Goal: Transaction & Acquisition: Download file/media

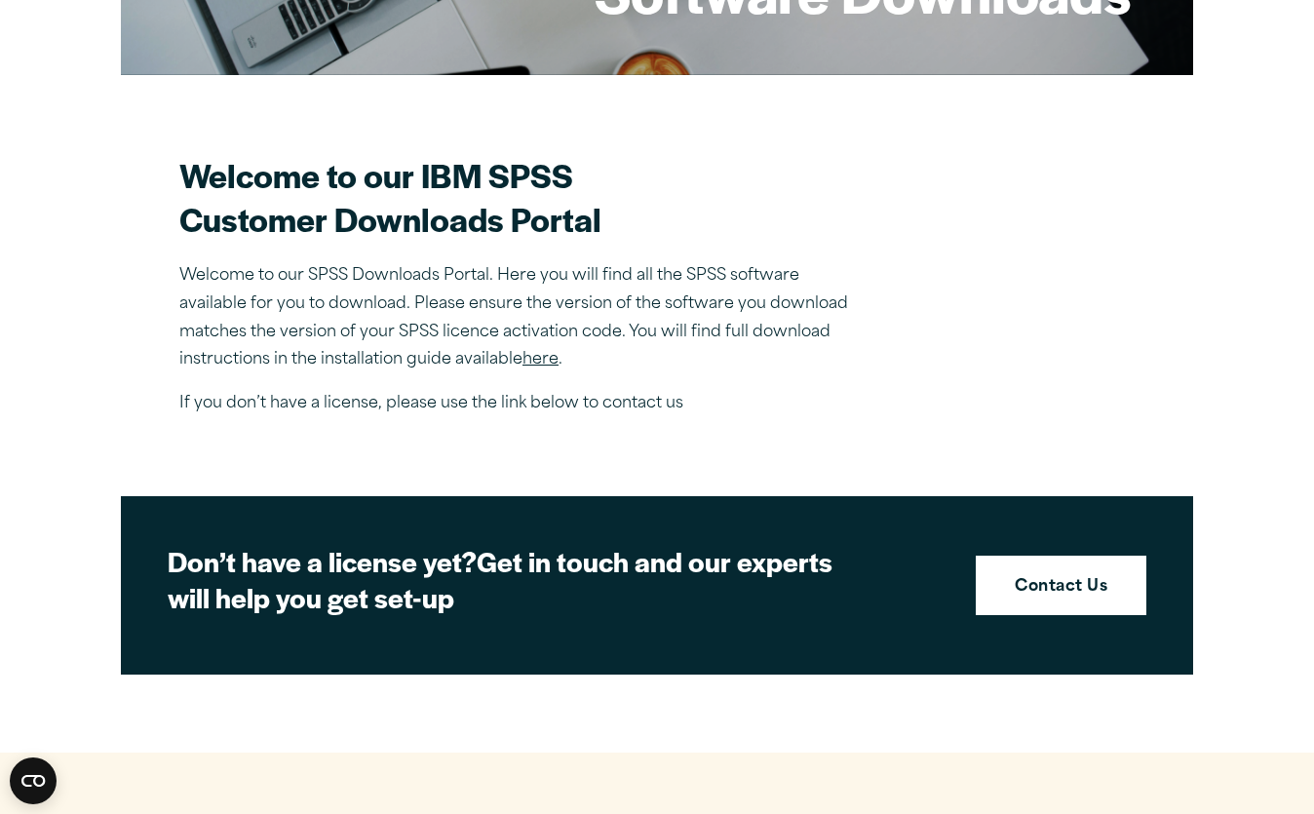
scroll to position [462, 0]
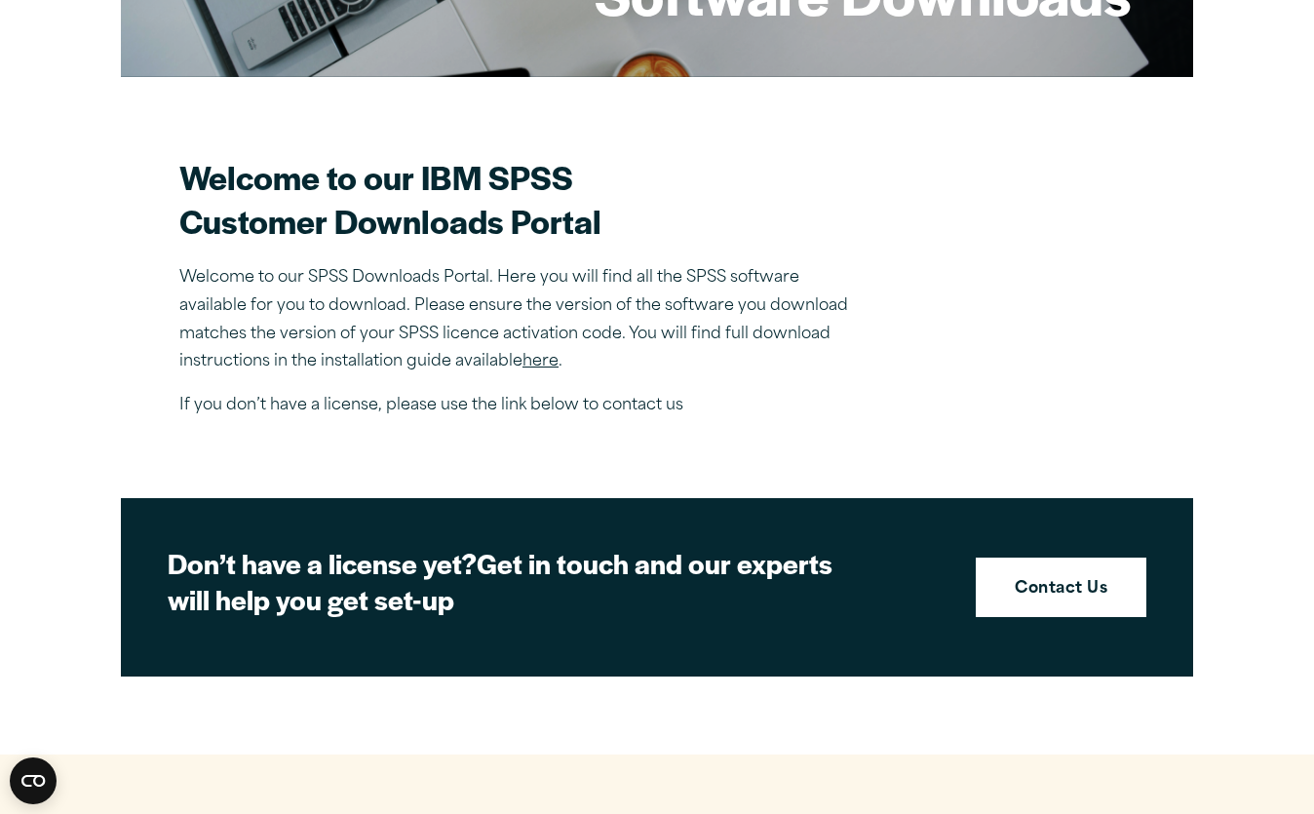
click at [540, 367] on link "here" at bounding box center [540, 362] width 36 height 16
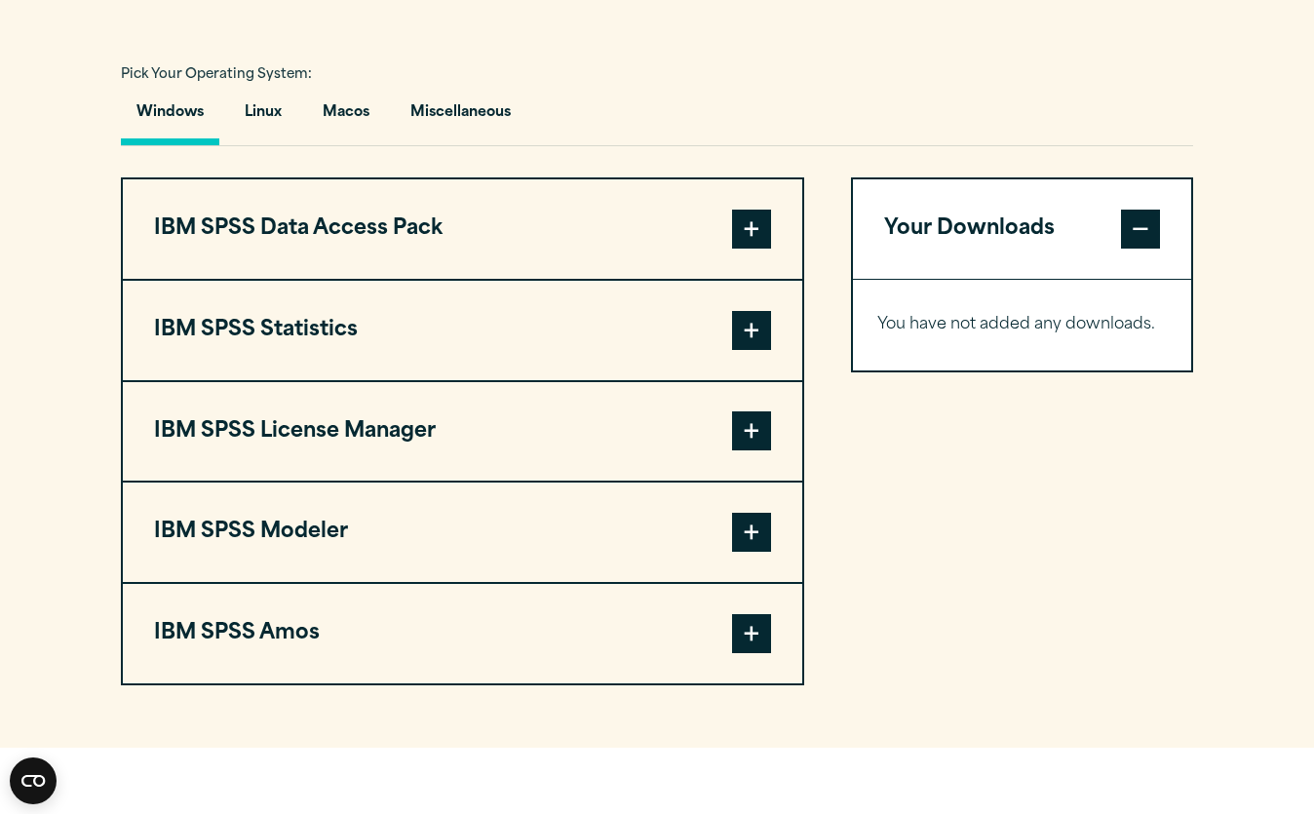
scroll to position [1076, 0]
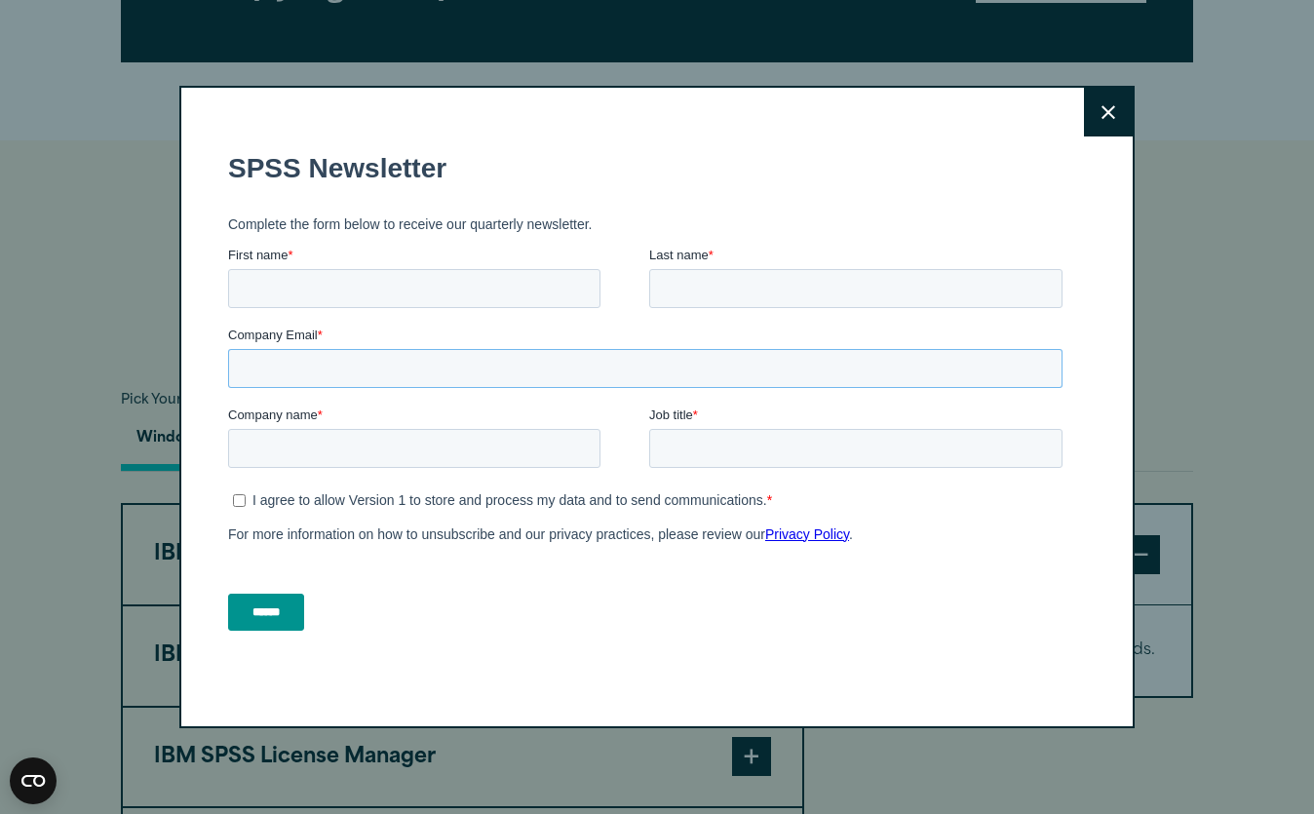
click at [351, 403] on fieldset "Company Email *" at bounding box center [649, 366] width 842 height 80
click at [1086, 113] on button "Close" at bounding box center [1108, 112] width 49 height 49
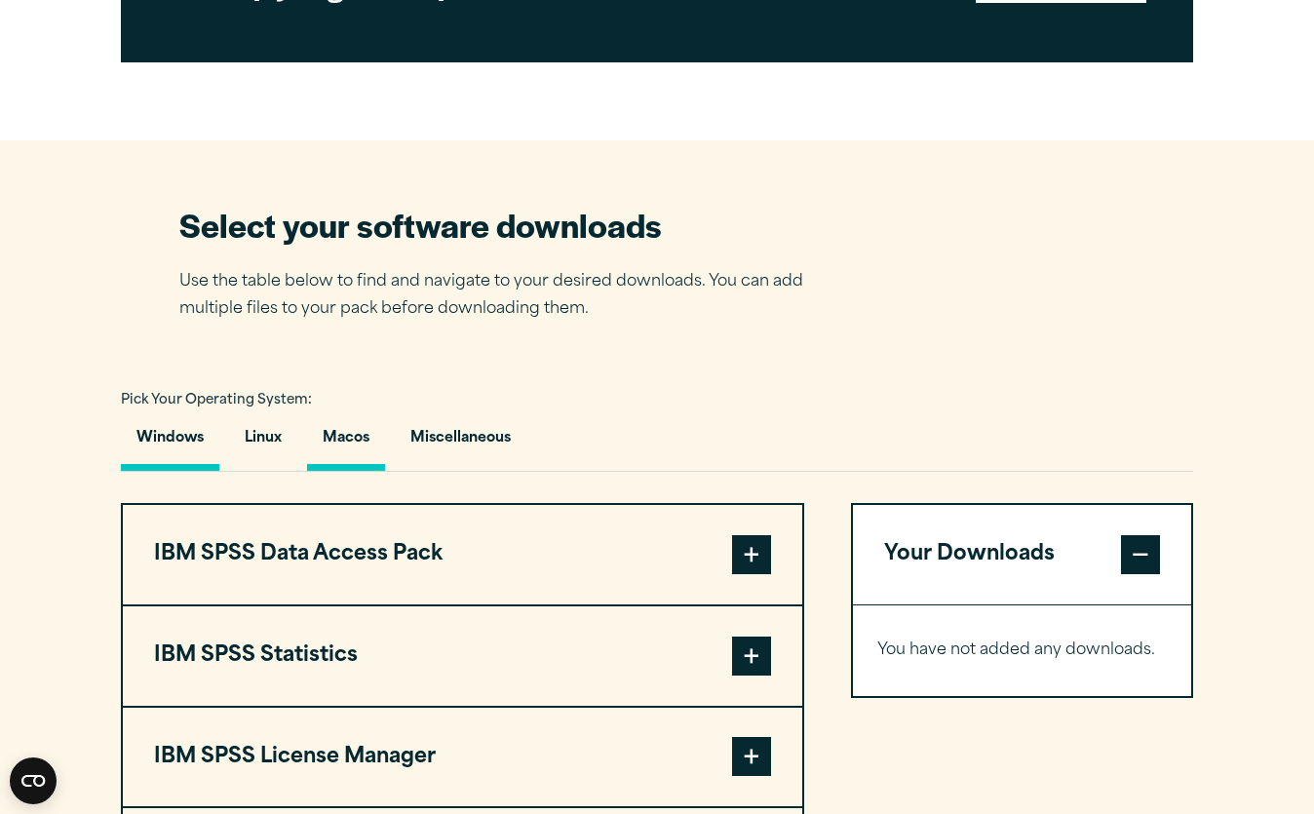
click at [353, 443] on button "Macos" at bounding box center [346, 443] width 78 height 56
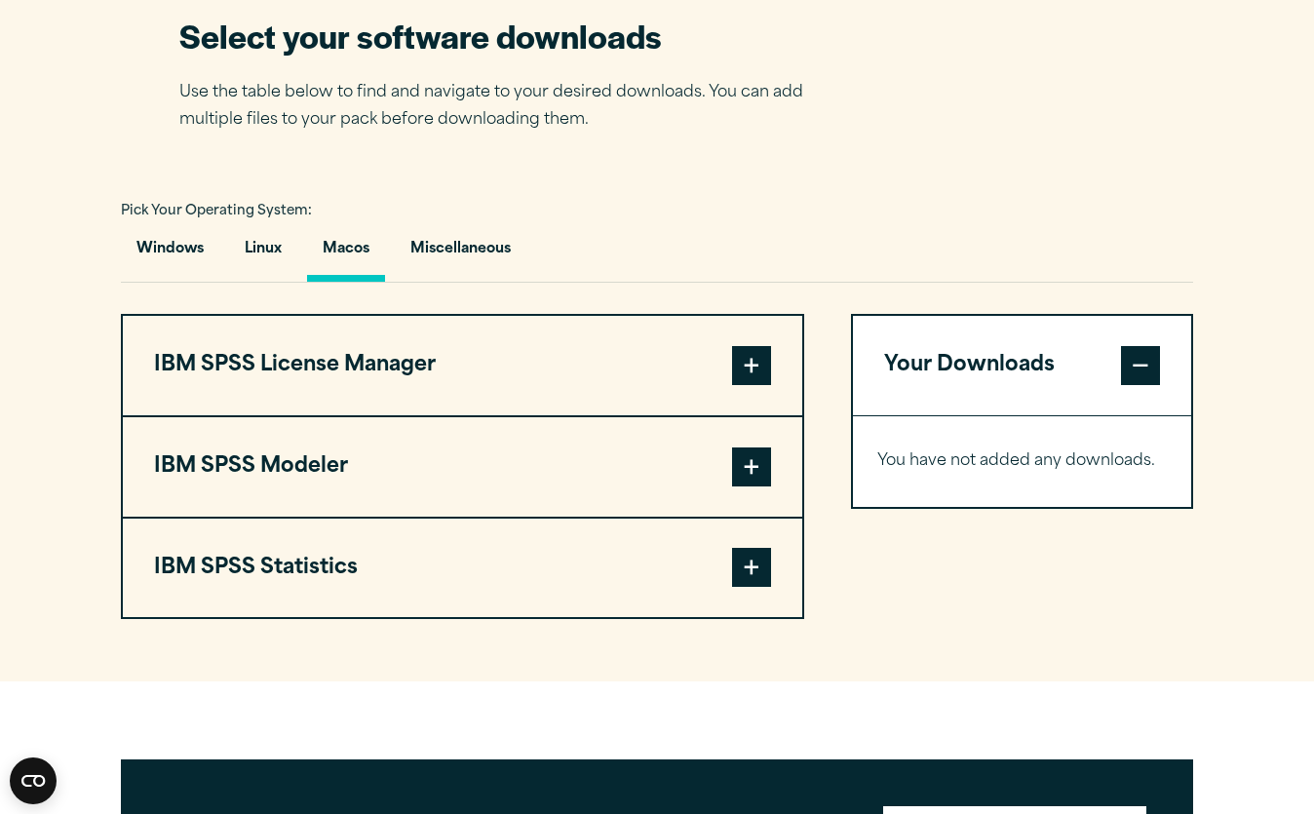
scroll to position [1258, 0]
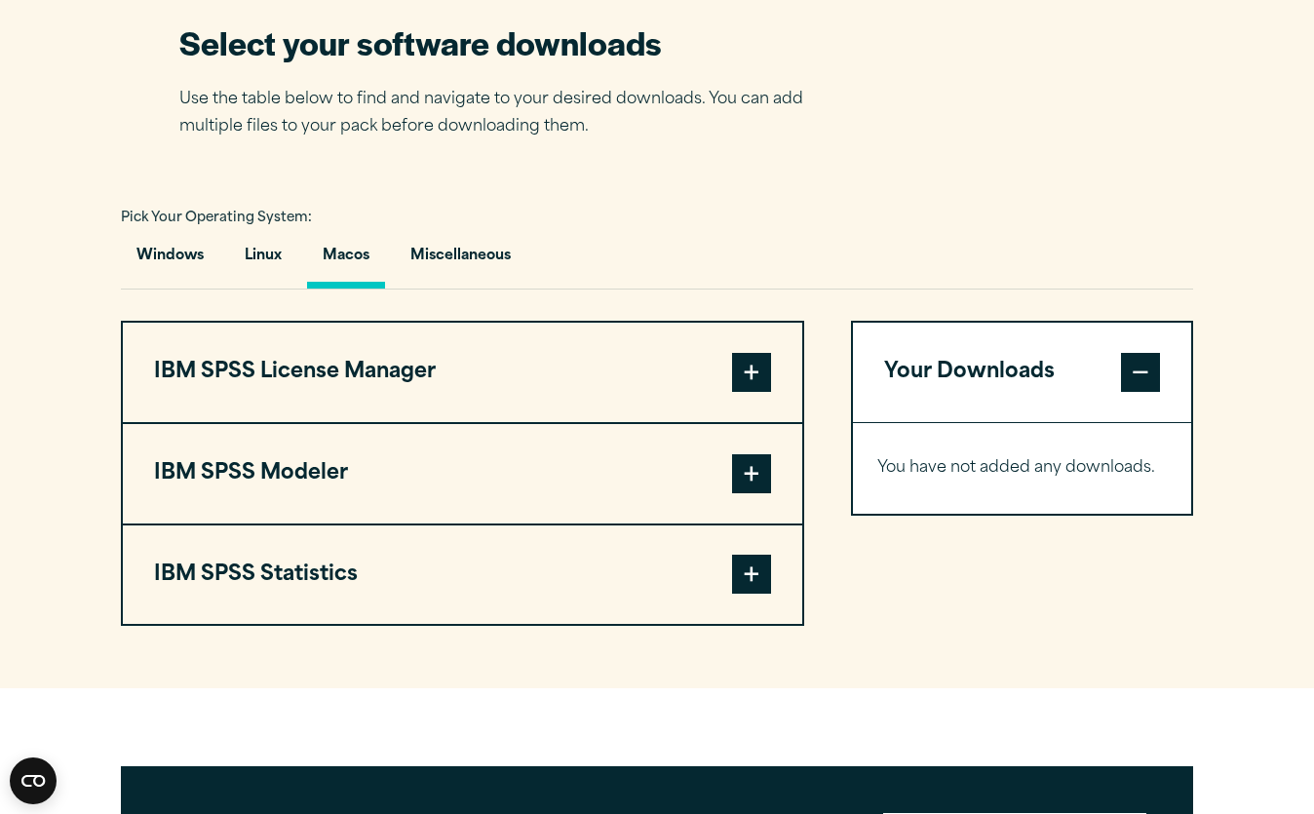
click at [230, 385] on button "IBM SPSS License Manager" at bounding box center [462, 372] width 679 height 99
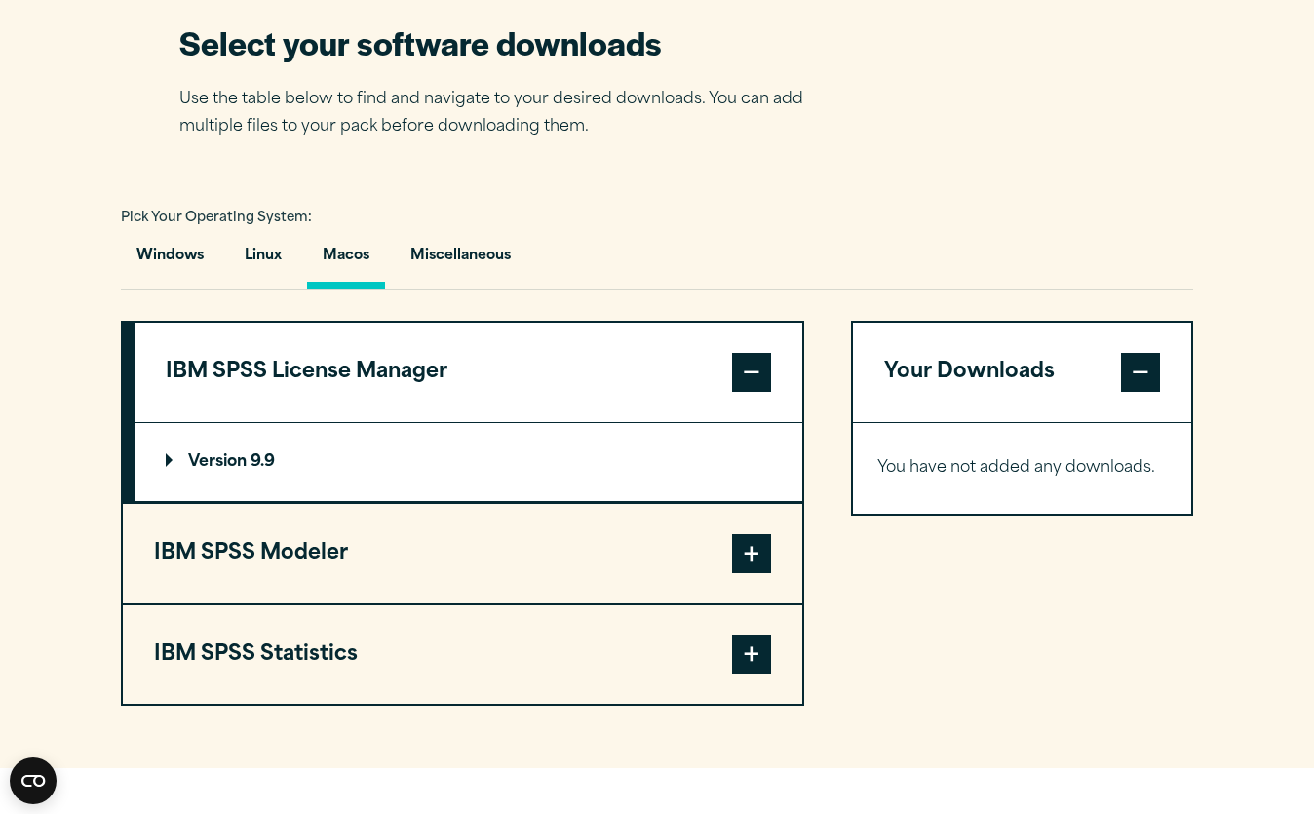
click at [258, 470] on p "Version 9.9" at bounding box center [220, 462] width 109 height 16
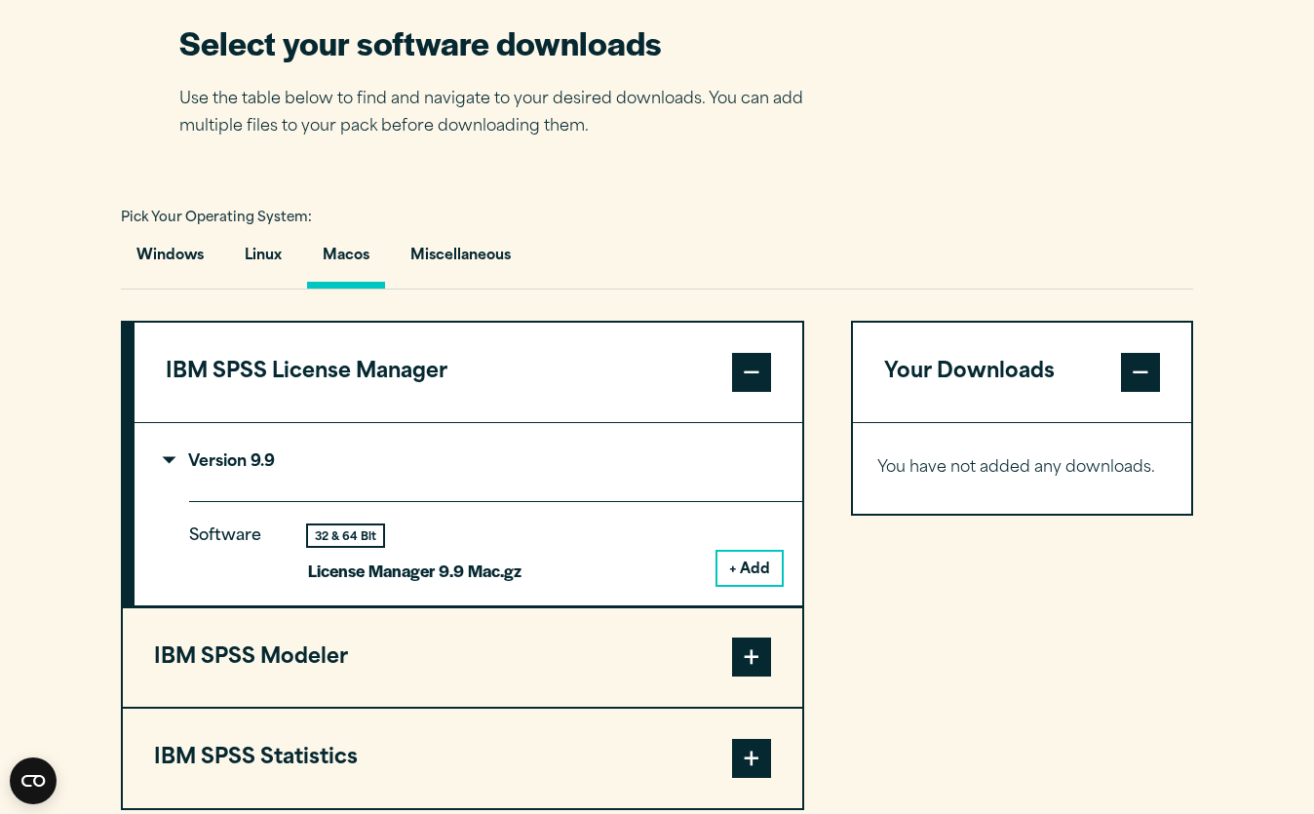
click at [746, 574] on button "+ Add" at bounding box center [749, 568] width 64 height 33
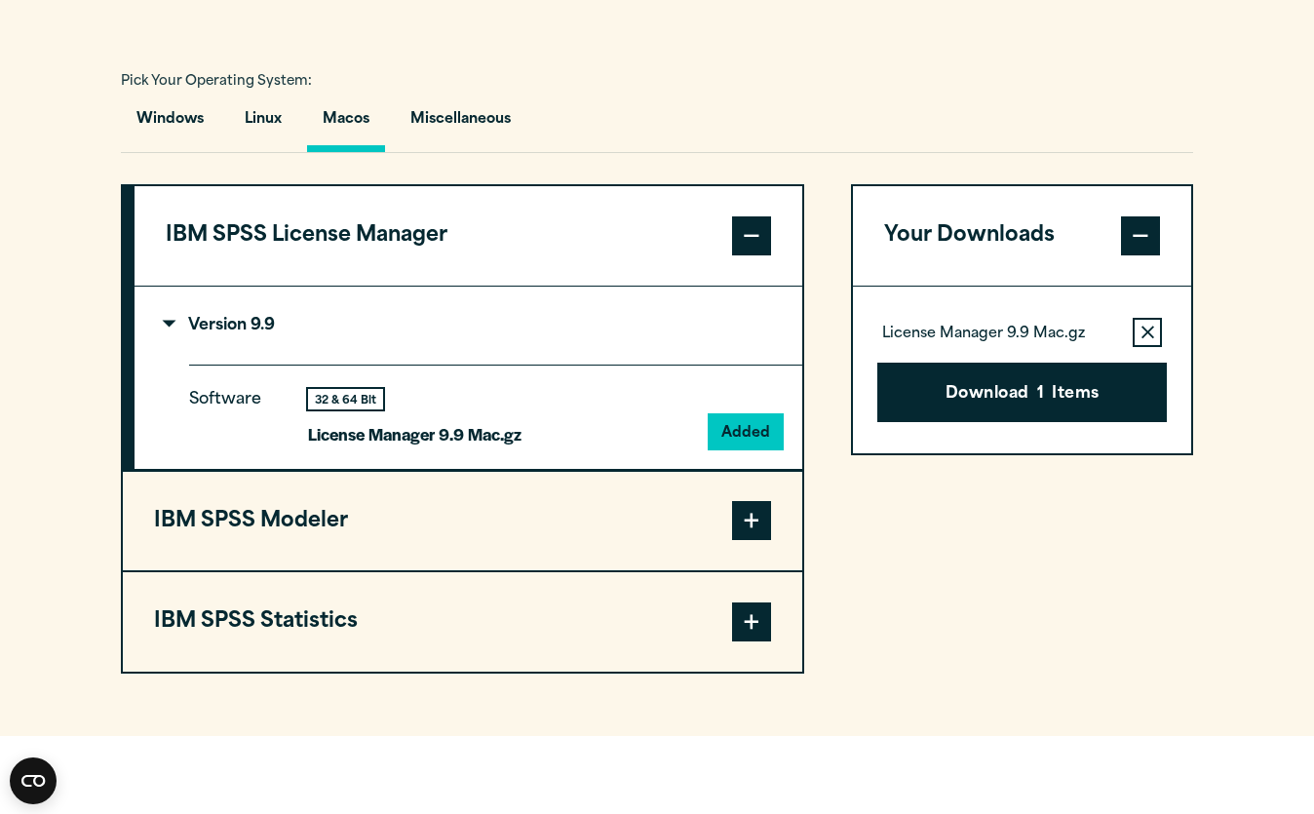
scroll to position [1422, 0]
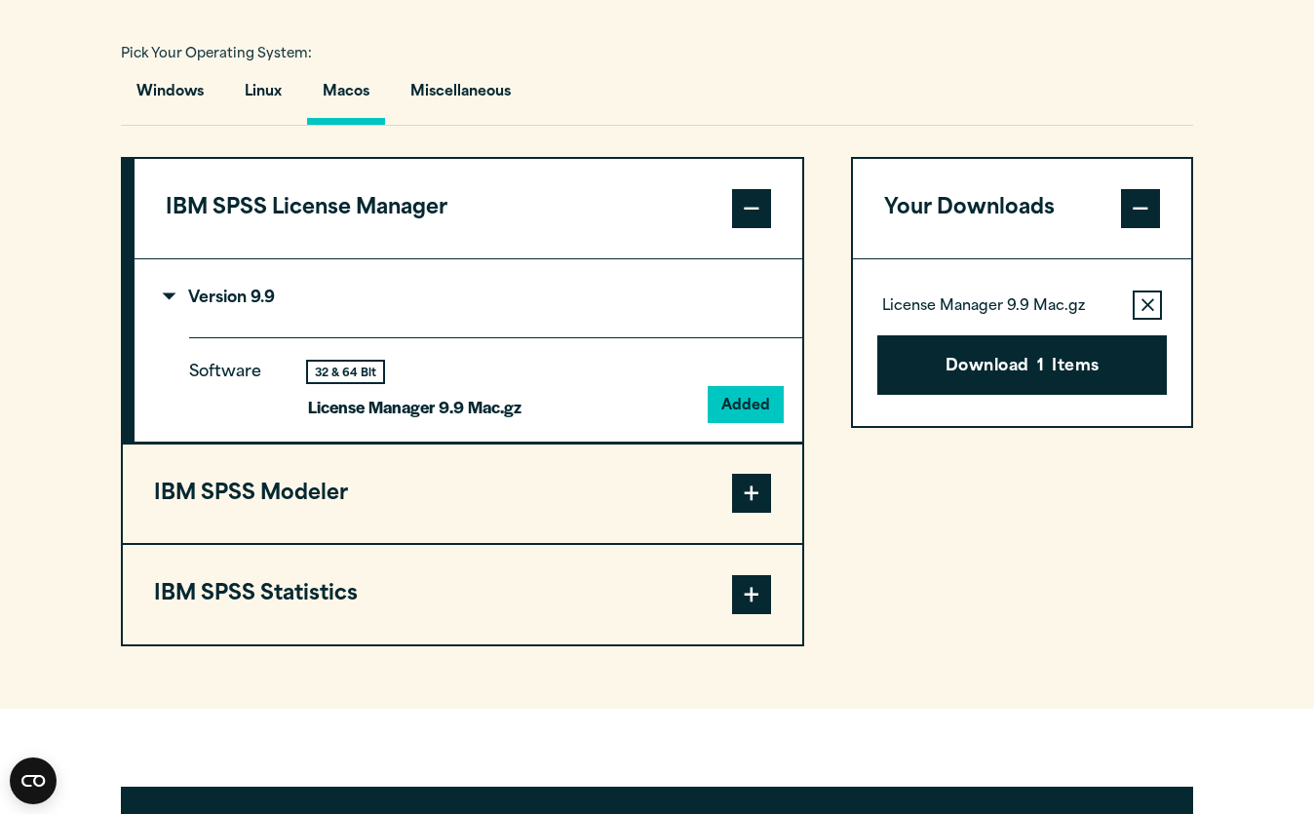
click at [745, 507] on span at bounding box center [751, 493] width 39 height 39
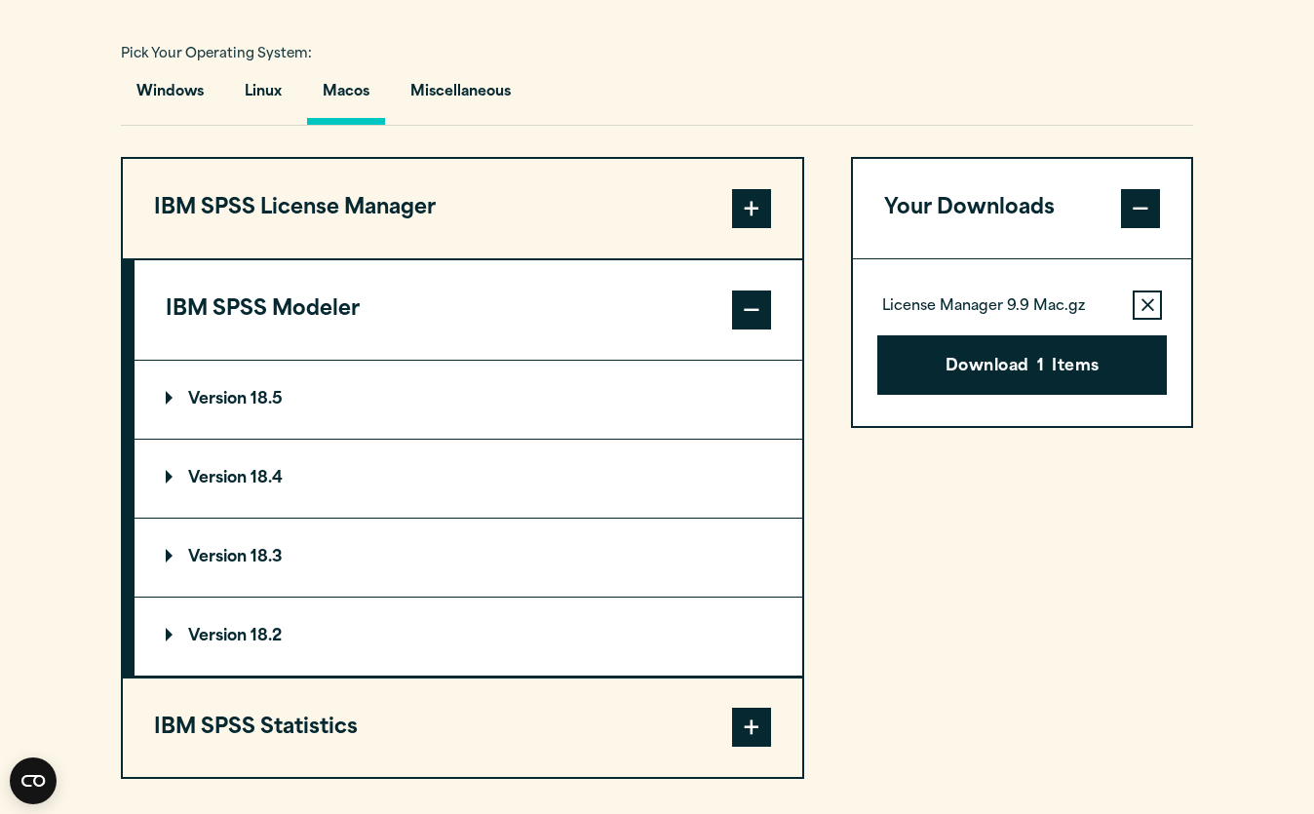
click at [750, 313] on span at bounding box center [751, 309] width 39 height 39
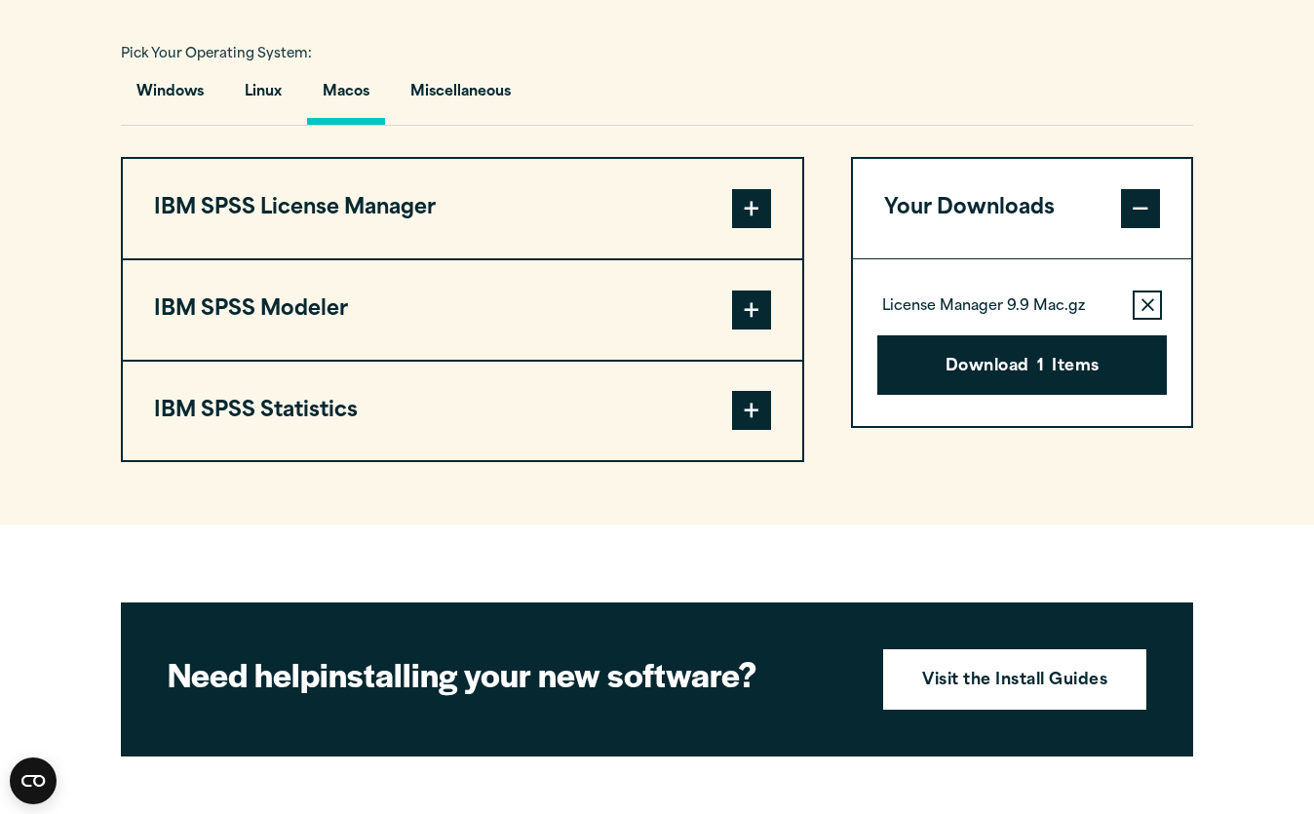
click at [758, 418] on span at bounding box center [751, 410] width 39 height 39
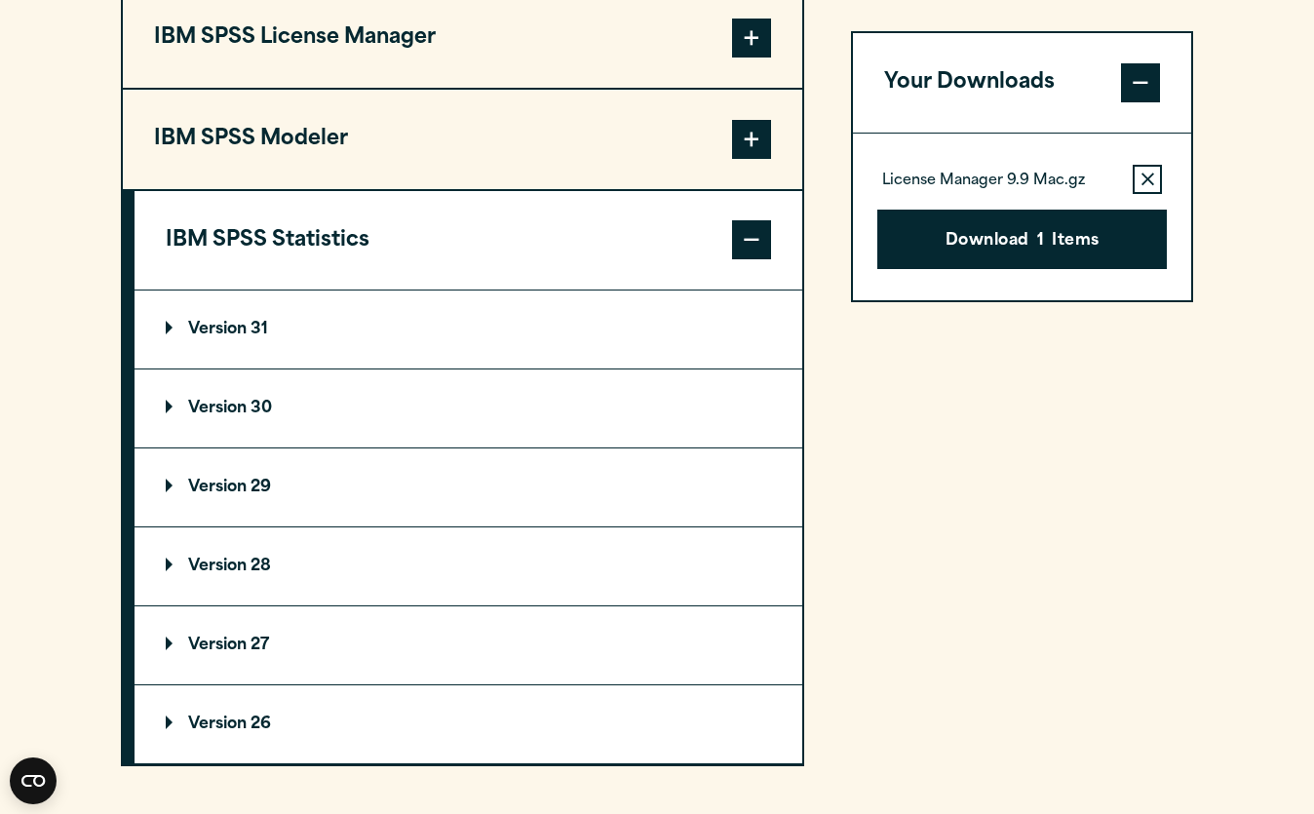
scroll to position [1596, 0]
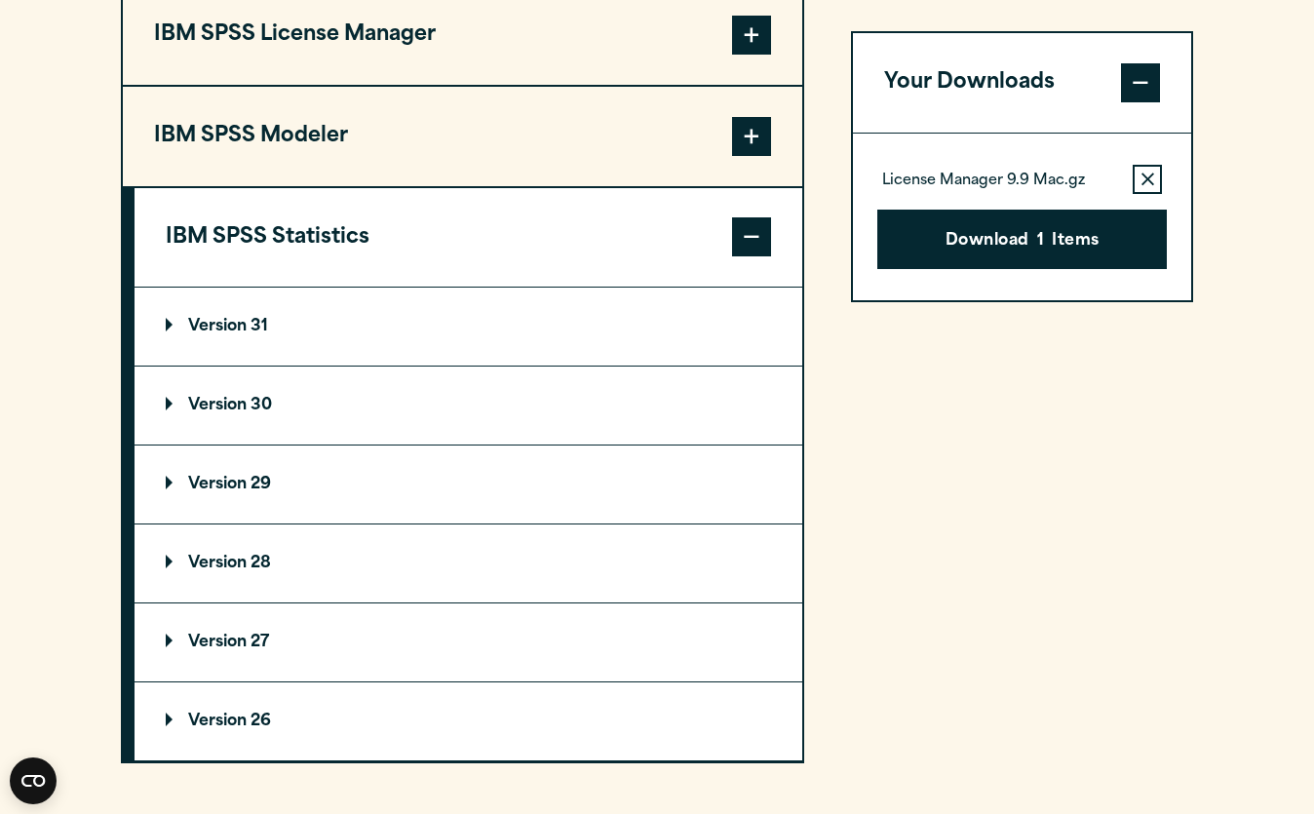
click at [444, 336] on summary "Version 31" at bounding box center [469, 327] width 668 height 78
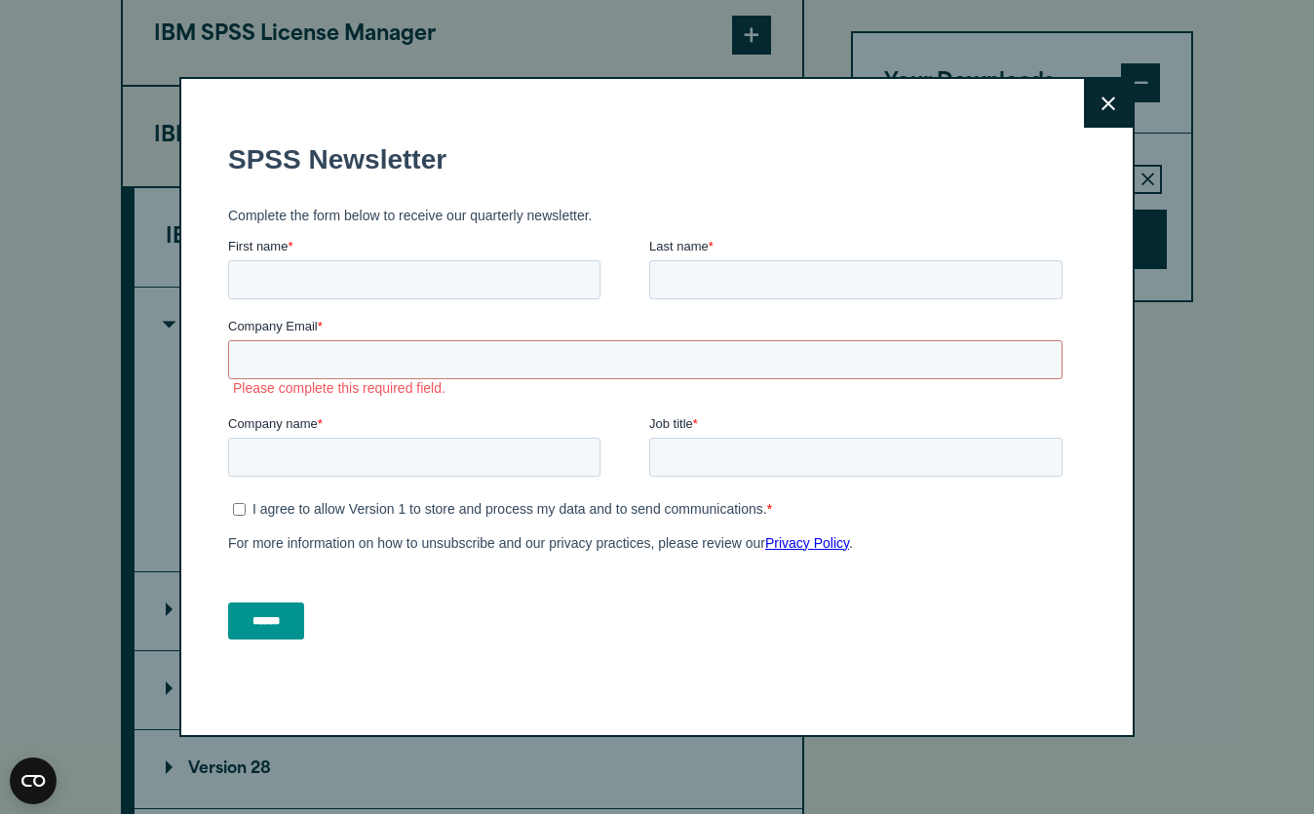
click at [1105, 107] on icon at bounding box center [1108, 103] width 14 height 15
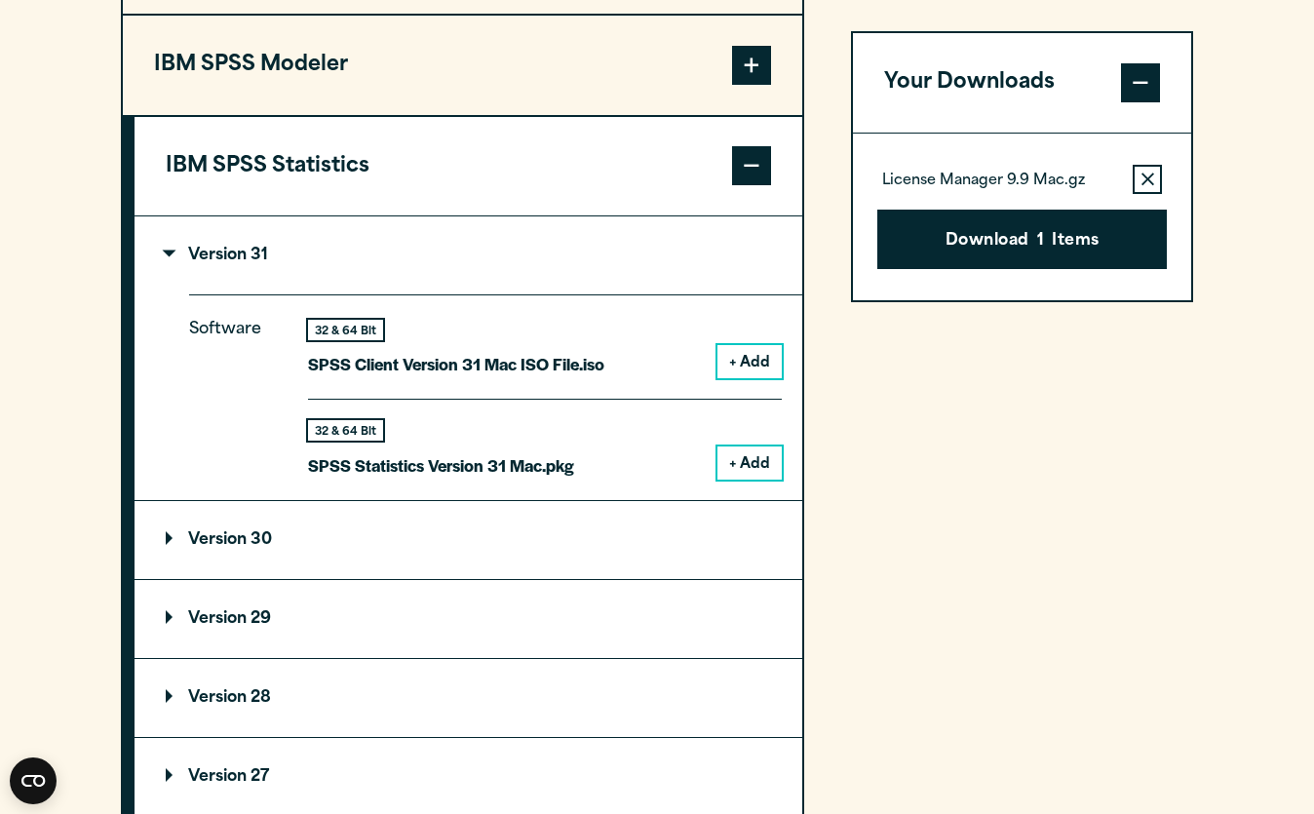
scroll to position [1694, 0]
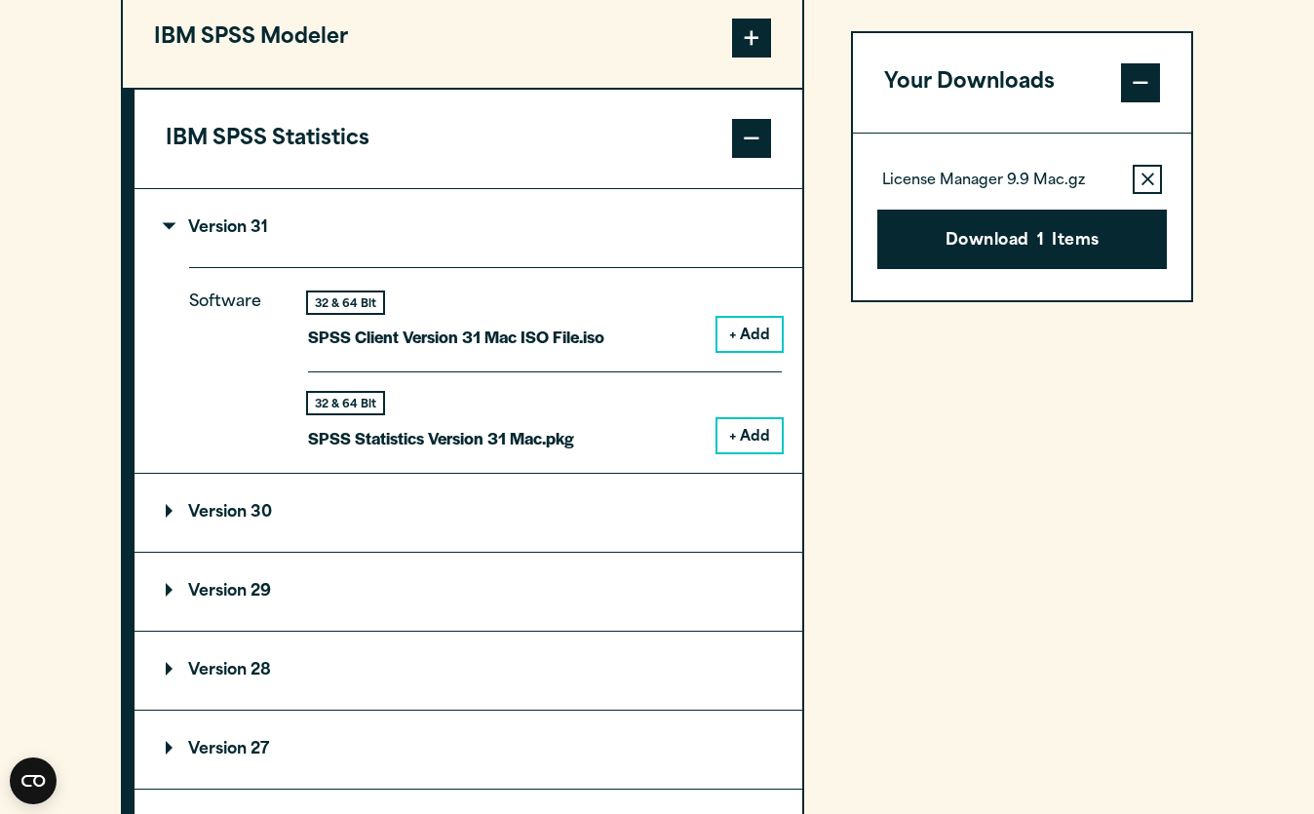
click at [757, 331] on button "+ Add" at bounding box center [749, 334] width 64 height 33
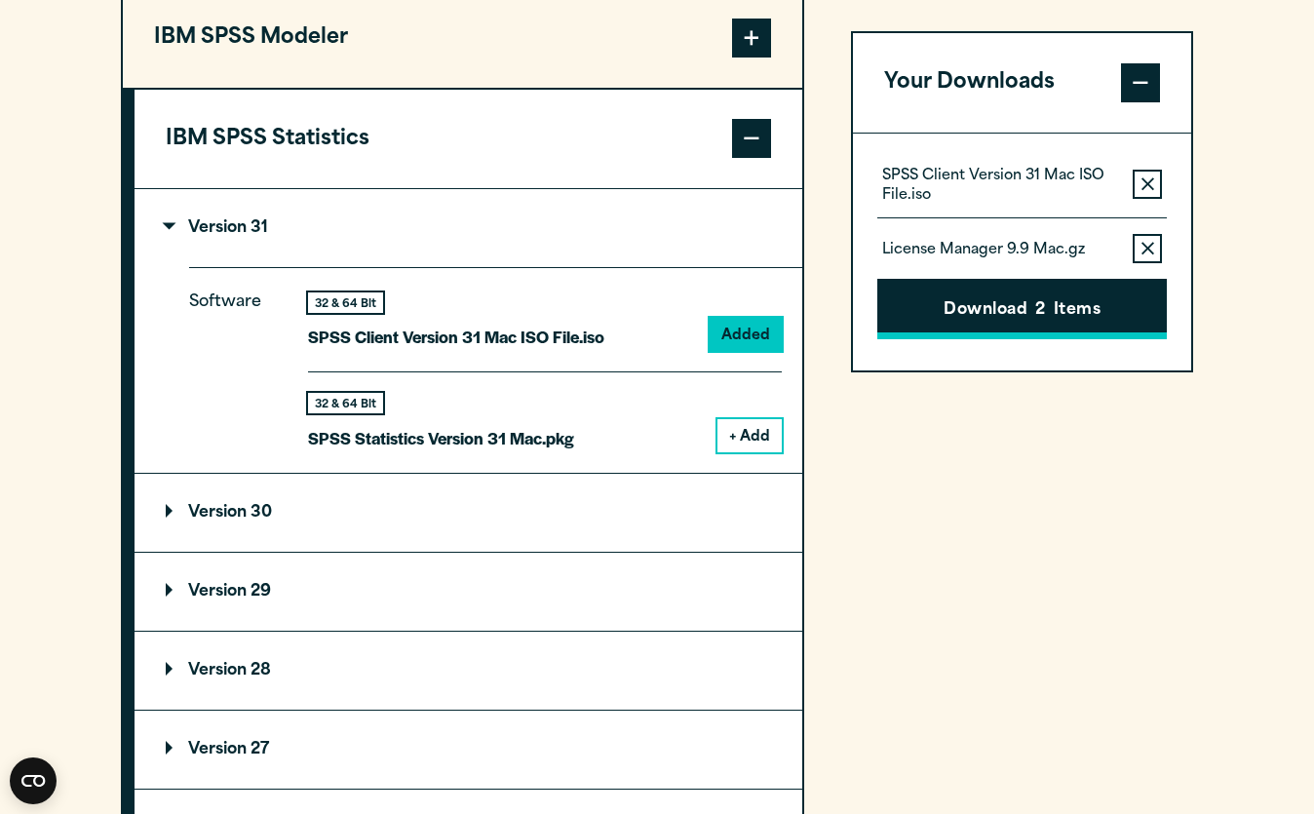
click at [1035, 311] on button "Download 2 Items" at bounding box center [1021, 310] width 289 height 60
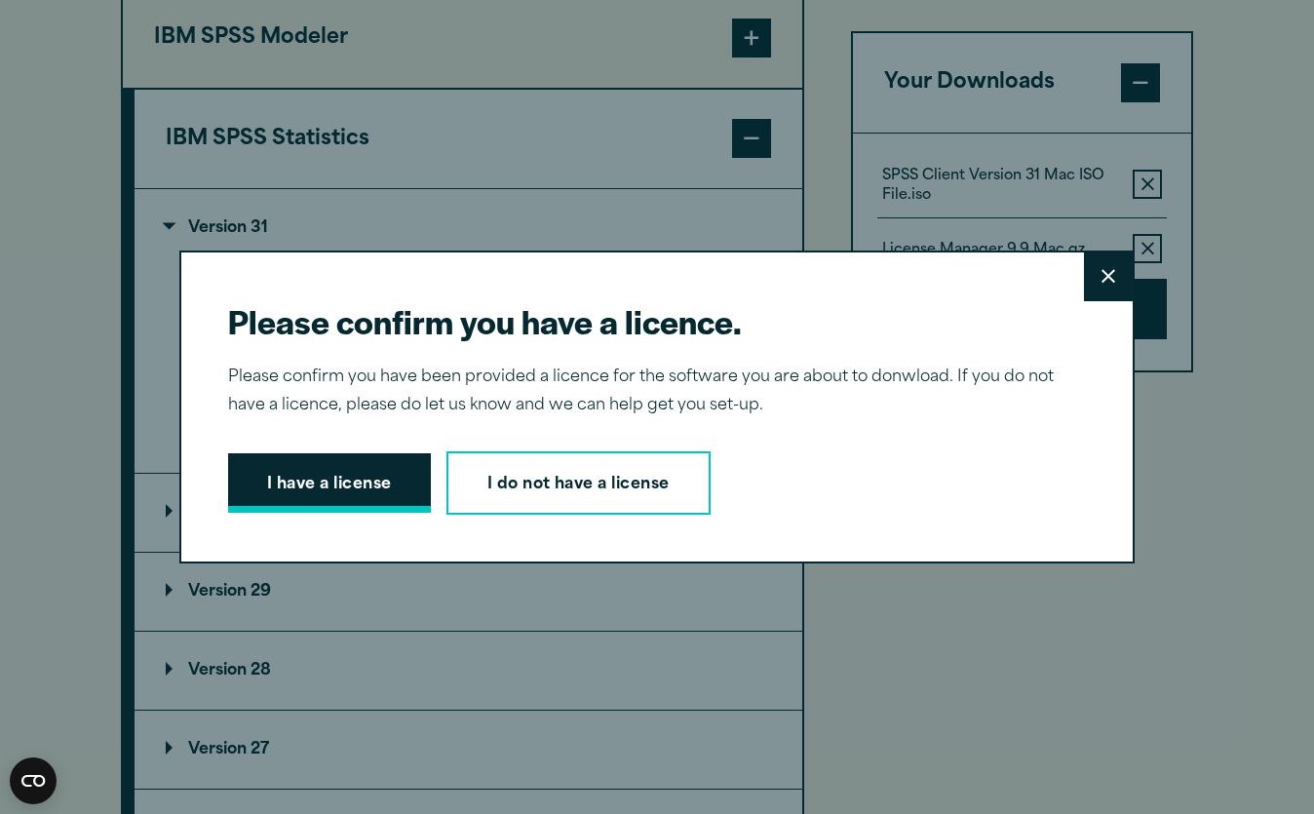
click at [351, 496] on button "I have a license" at bounding box center [329, 483] width 203 height 60
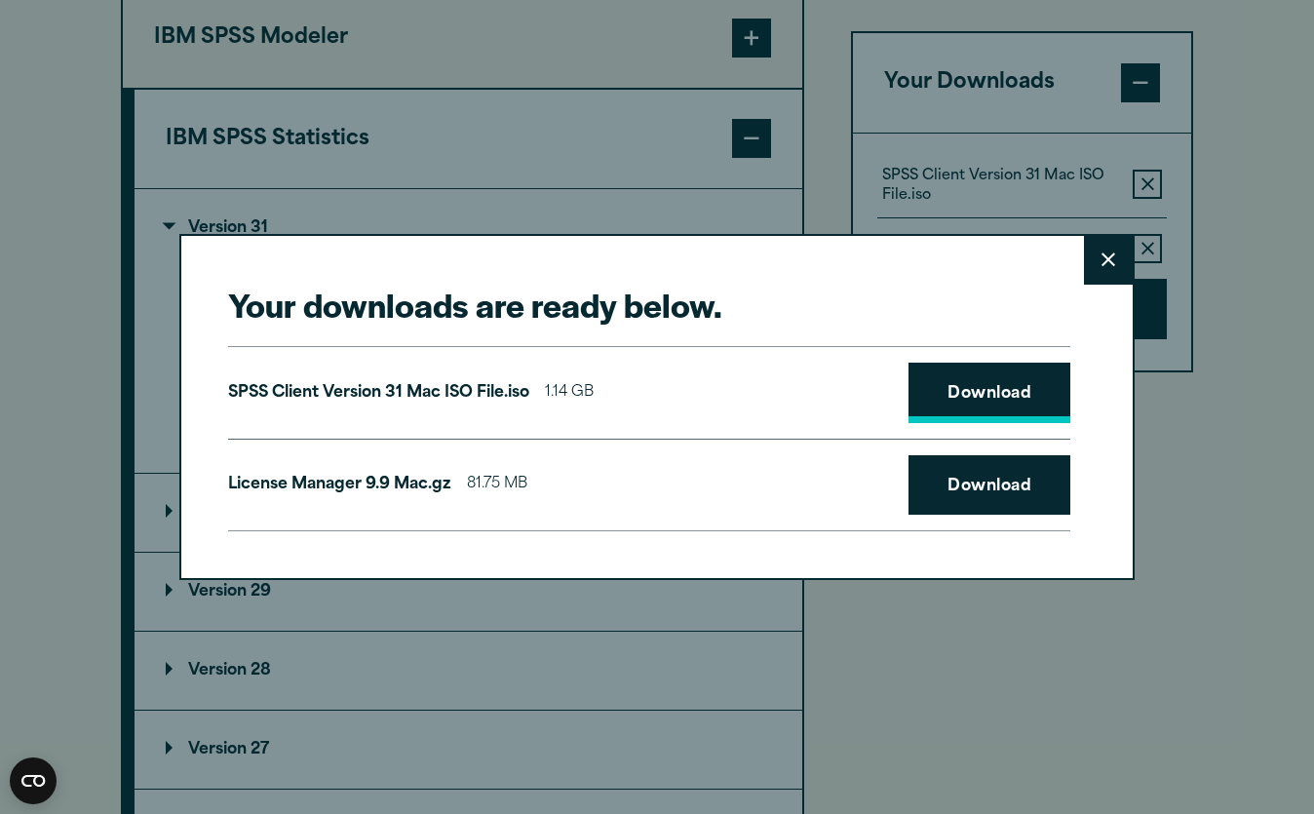
click at [1005, 394] on link "Download" at bounding box center [989, 393] width 162 height 60
click at [1106, 273] on button "Close" at bounding box center [1108, 260] width 49 height 49
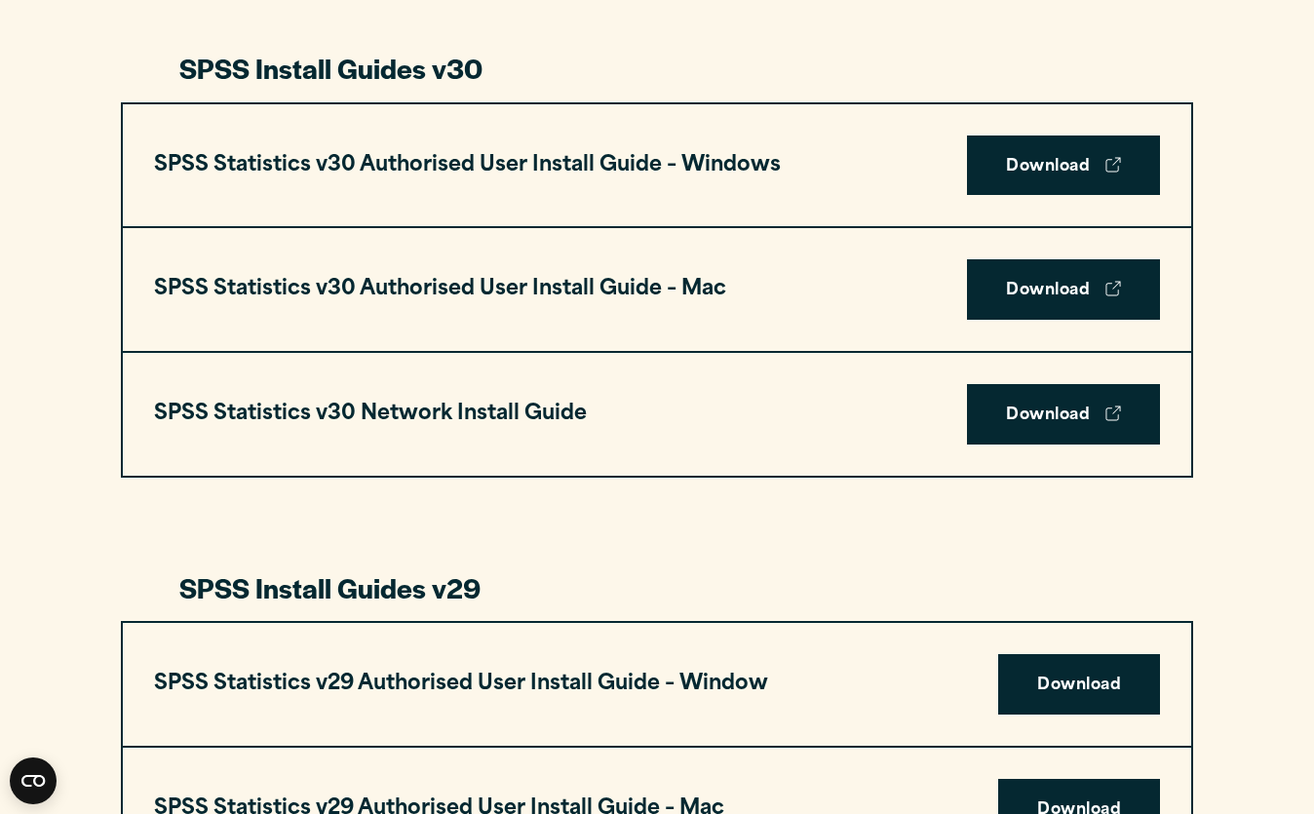
scroll to position [767, 0]
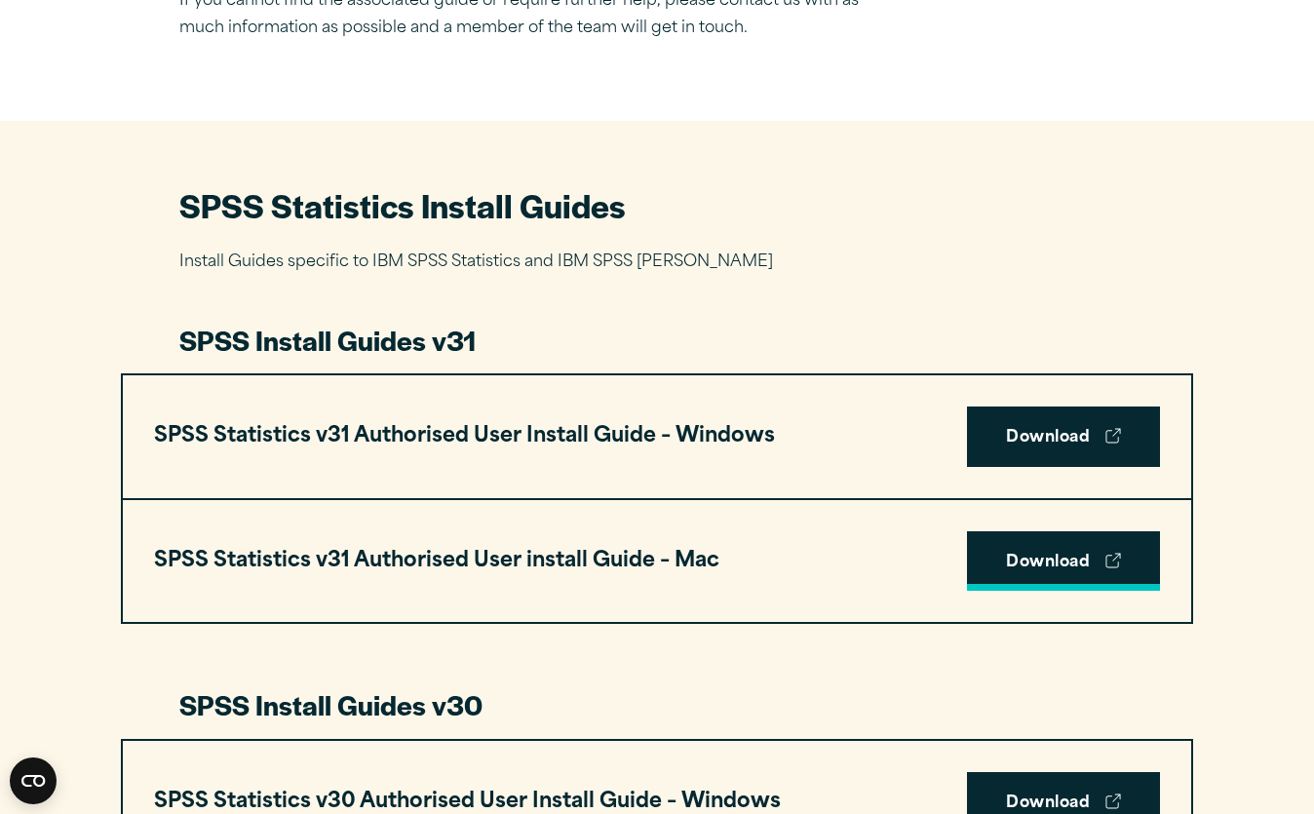
click at [1077, 564] on link "Download" at bounding box center [1063, 561] width 193 height 60
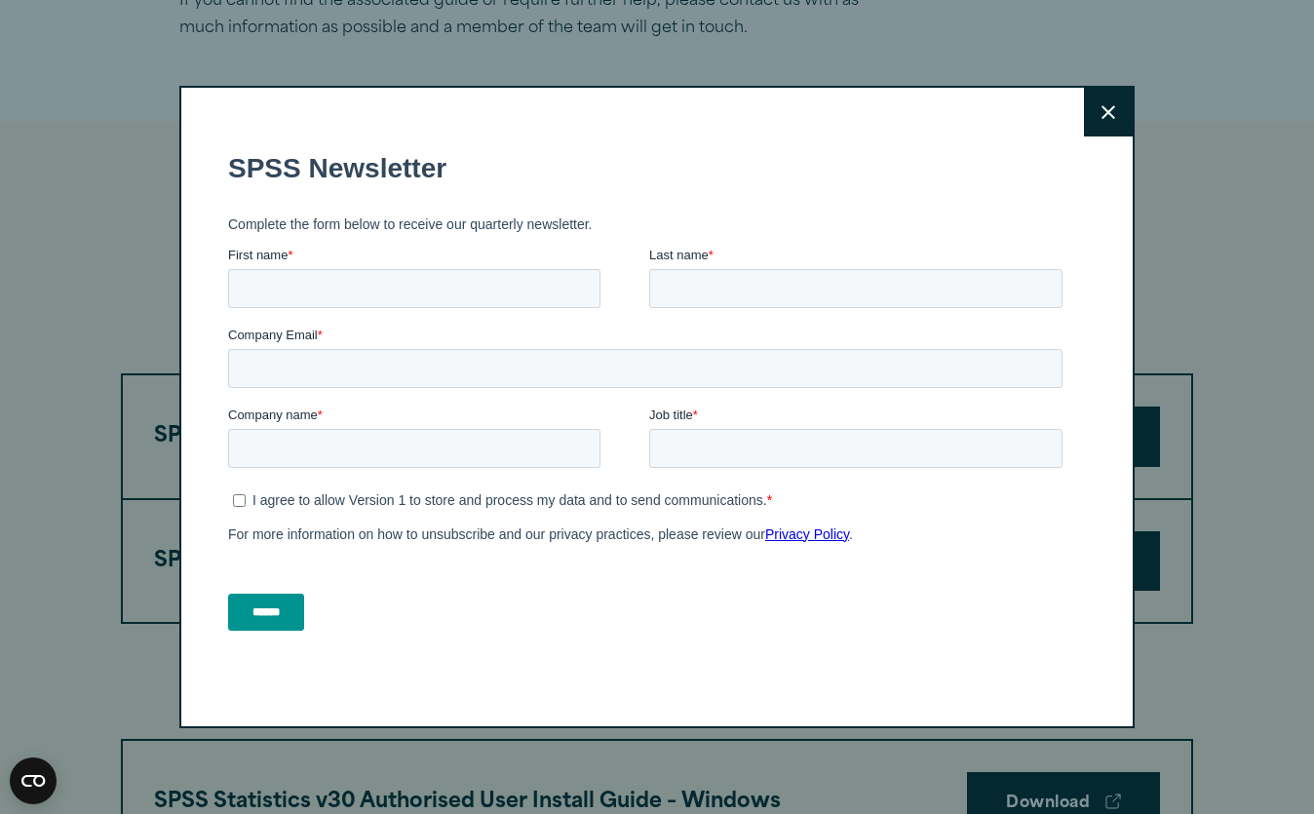
click at [1120, 99] on button "Close" at bounding box center [1108, 112] width 49 height 49
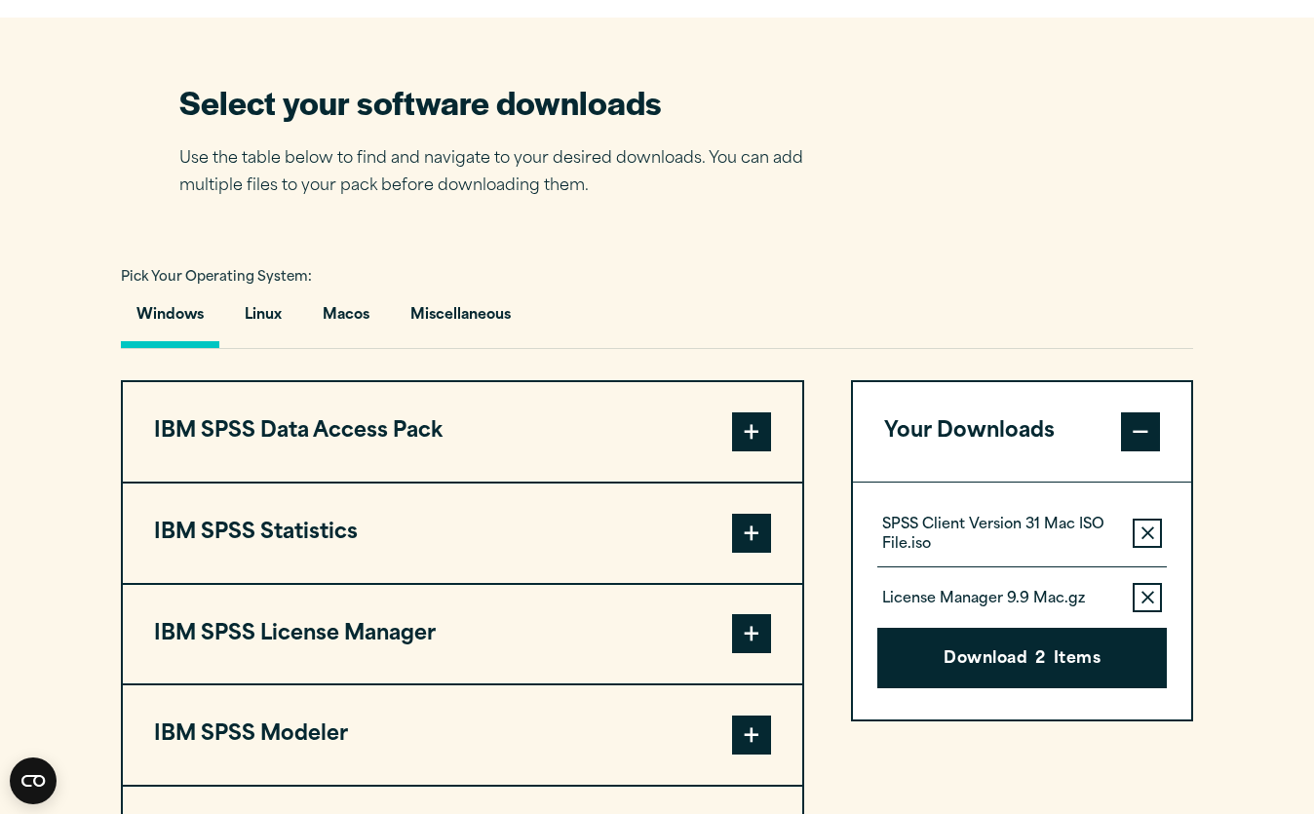
scroll to position [1433, 0]
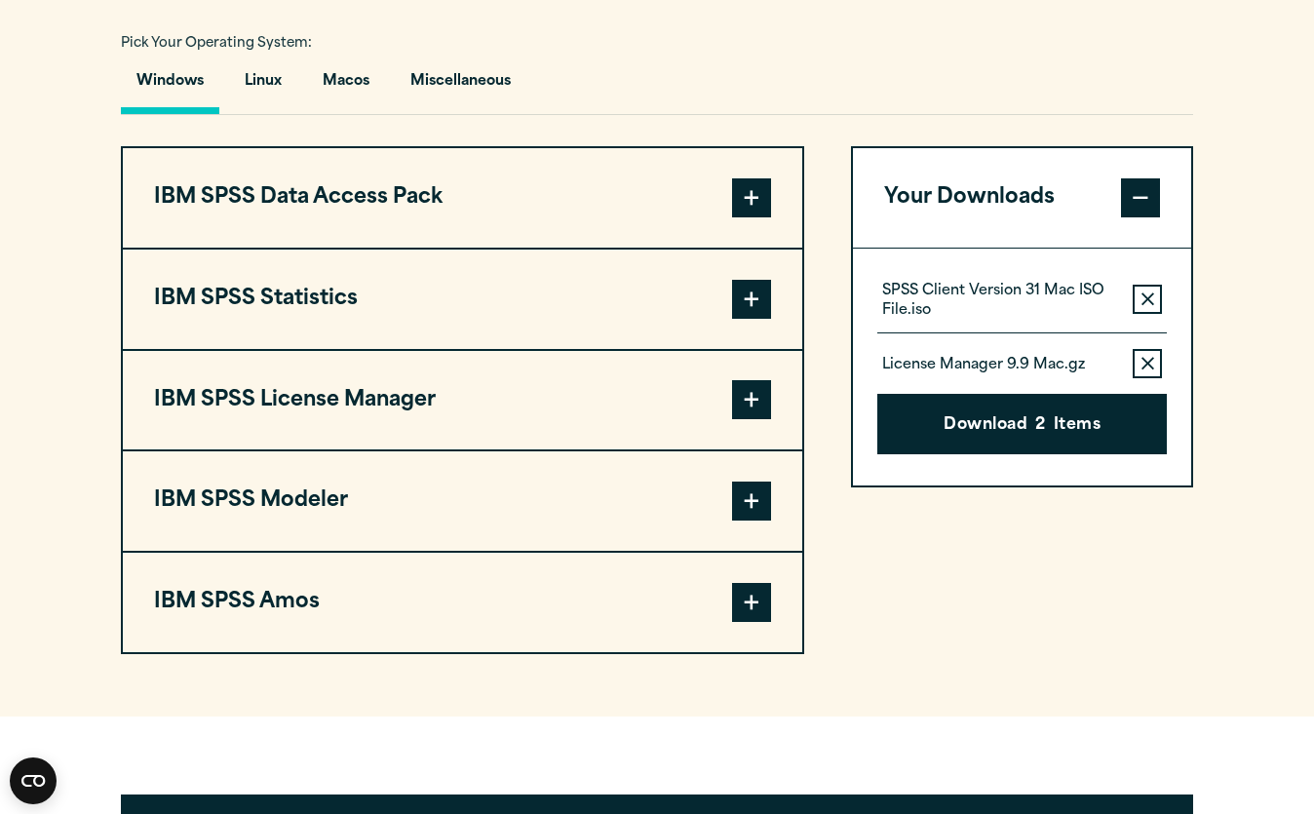
click at [747, 304] on span at bounding box center [751, 299] width 39 height 39
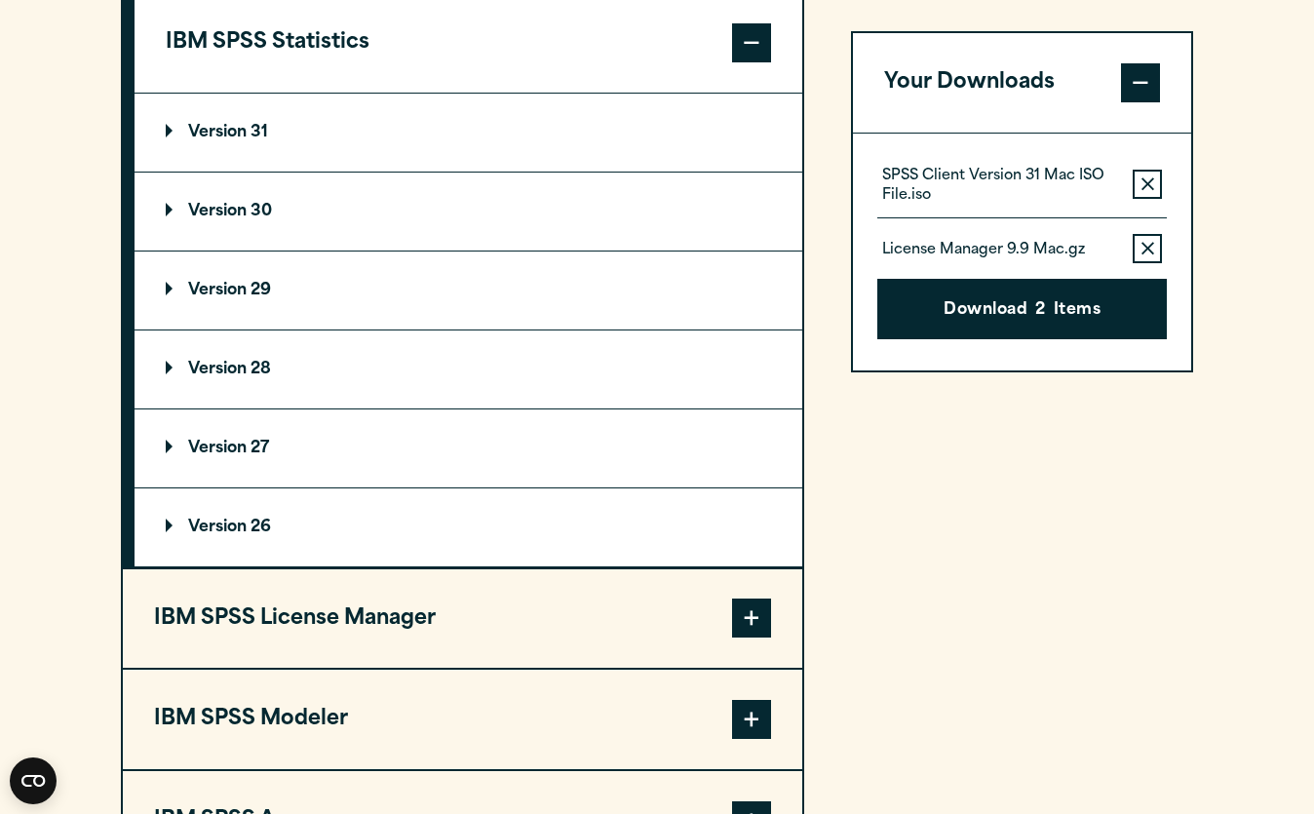
scroll to position [1687, 0]
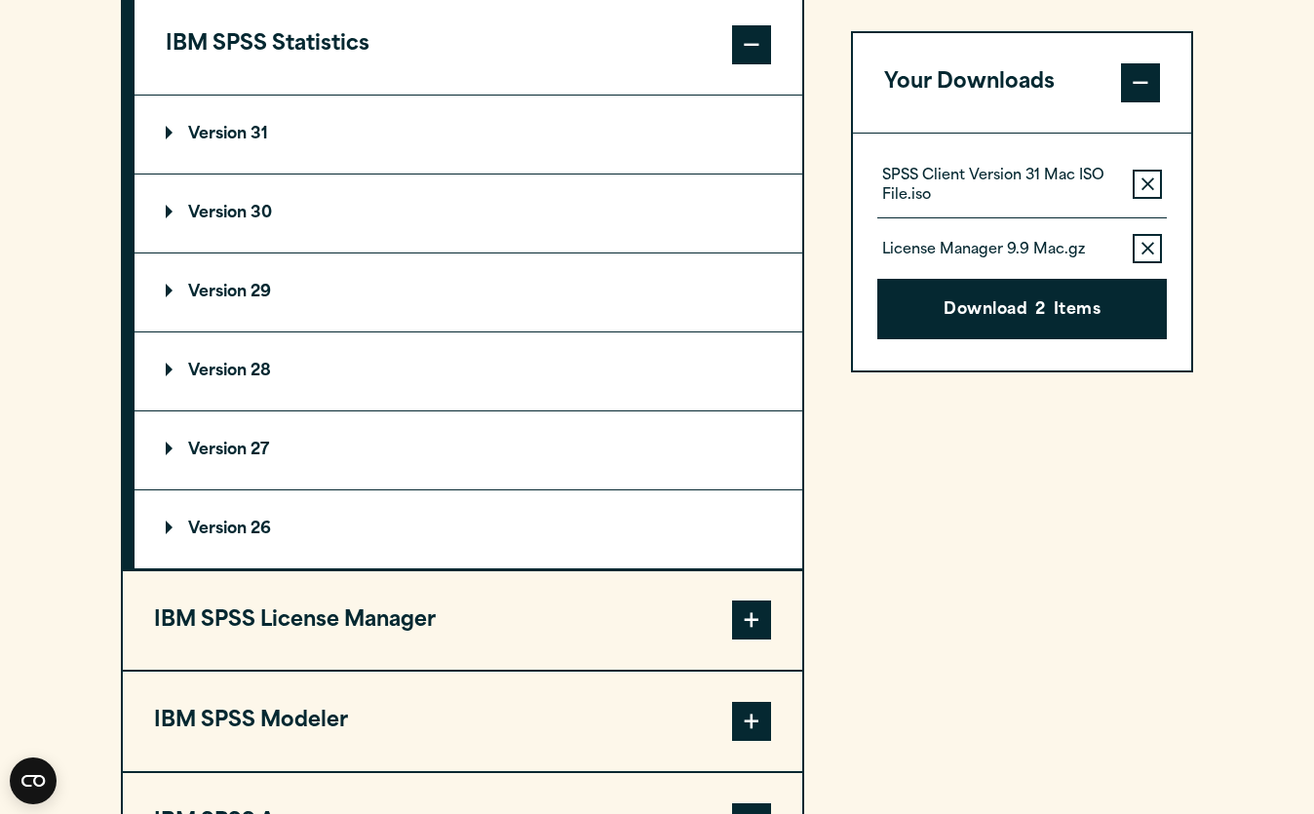
click at [751, 51] on span at bounding box center [751, 44] width 39 height 39
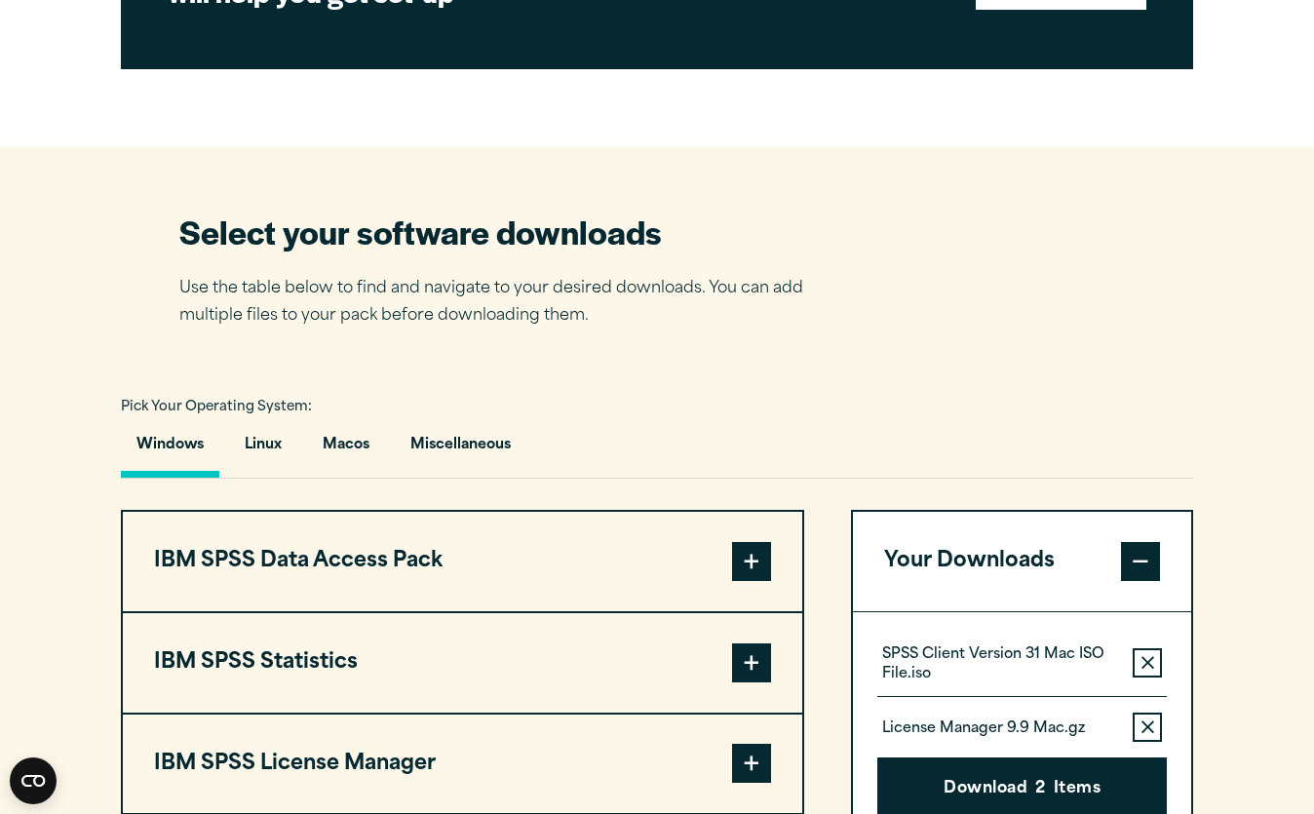
scroll to position [1370, 0]
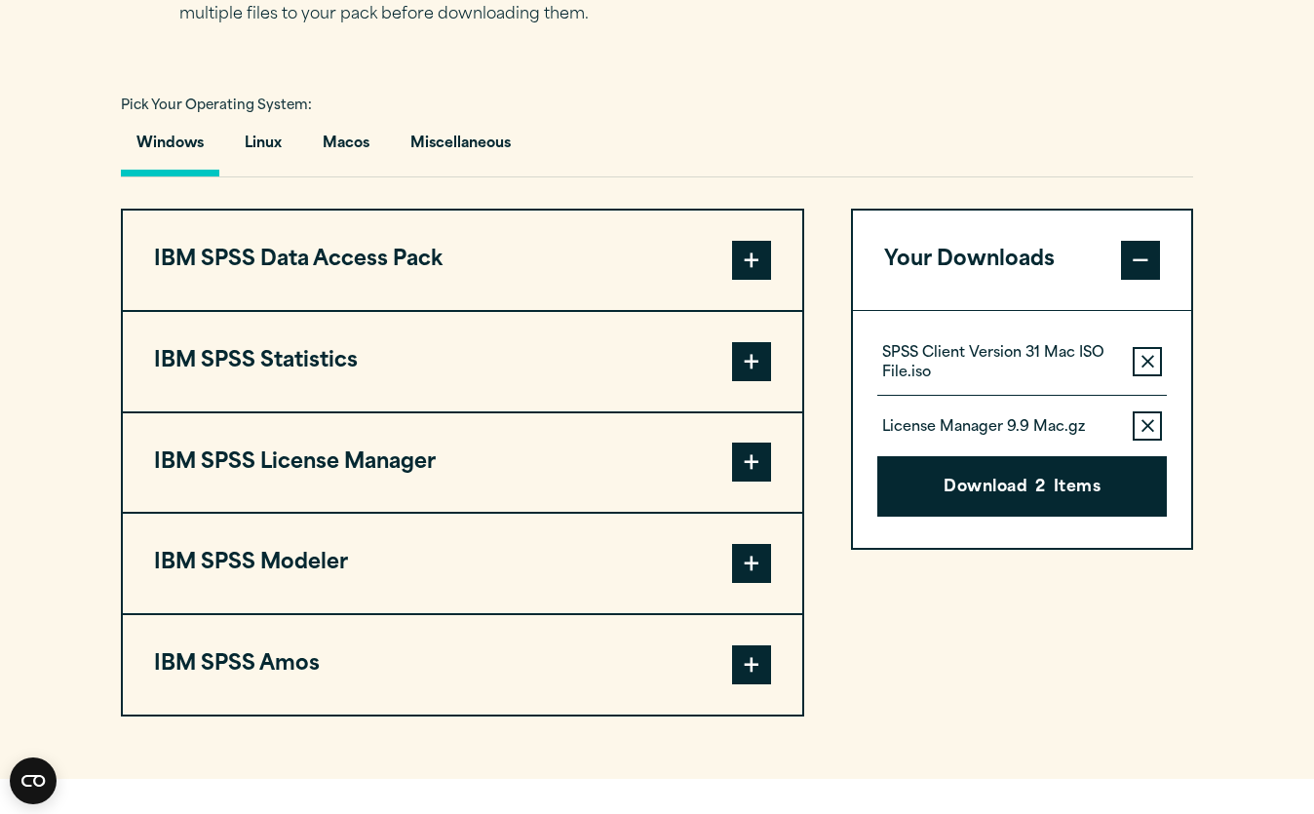
click at [756, 358] on span at bounding box center [751, 361] width 39 height 39
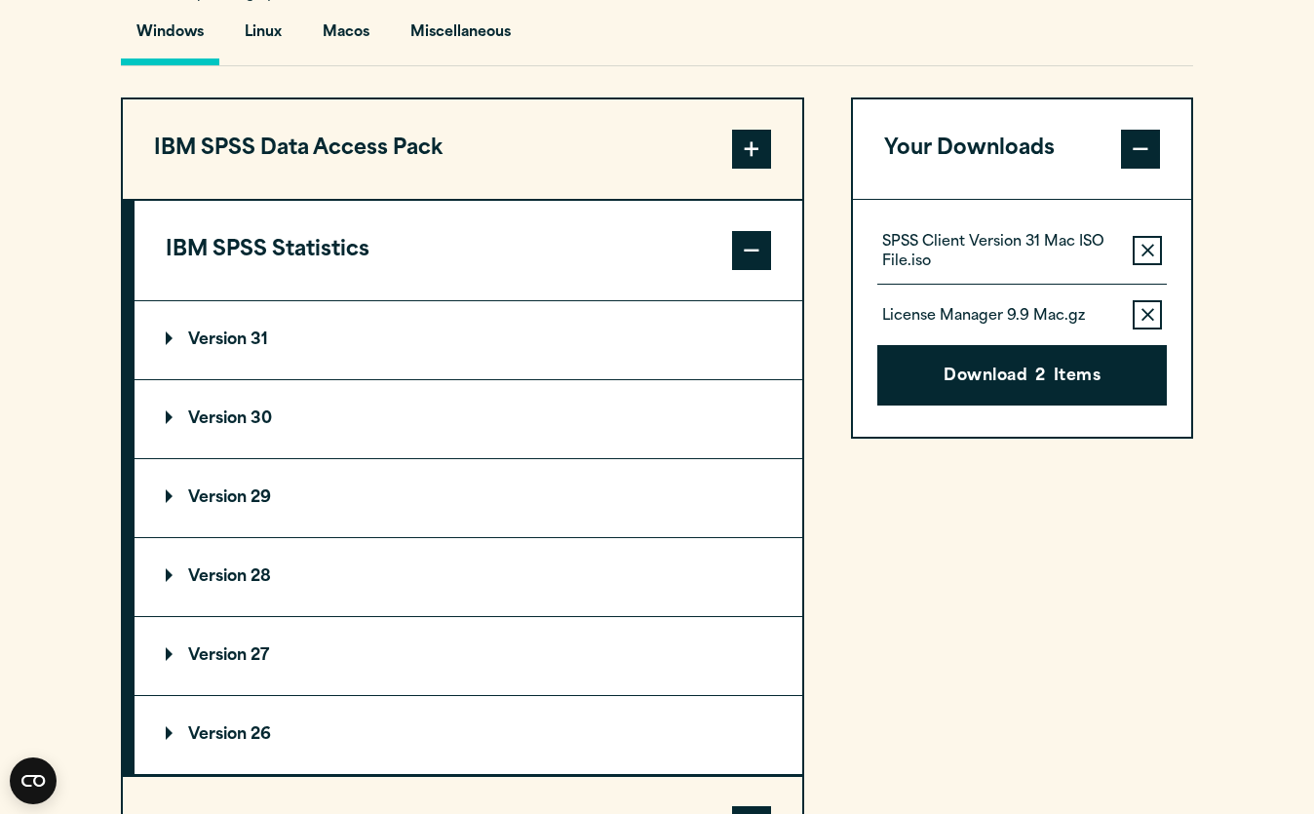
scroll to position [1481, 0]
click at [240, 349] on p "Version 31" at bounding box center [217, 341] width 102 height 16
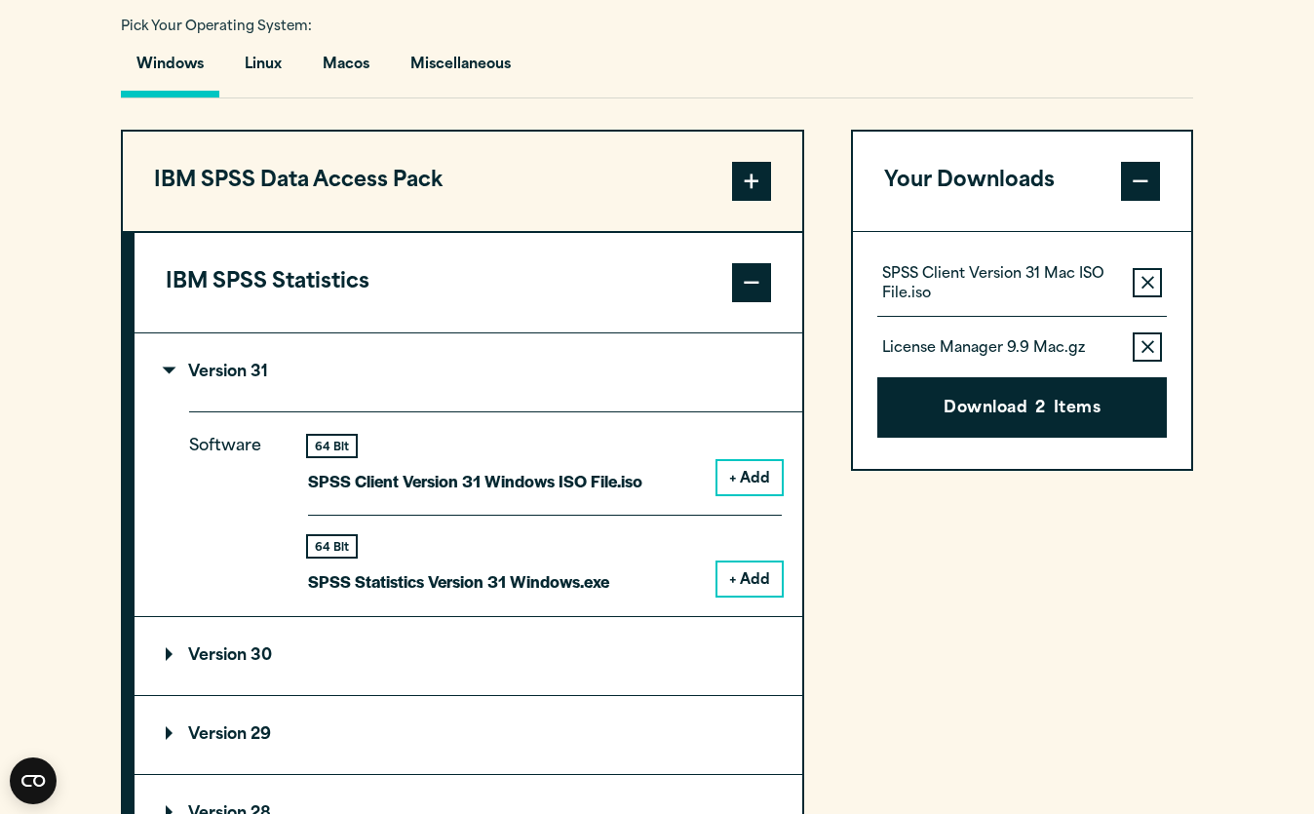
scroll to position [1430, 0]
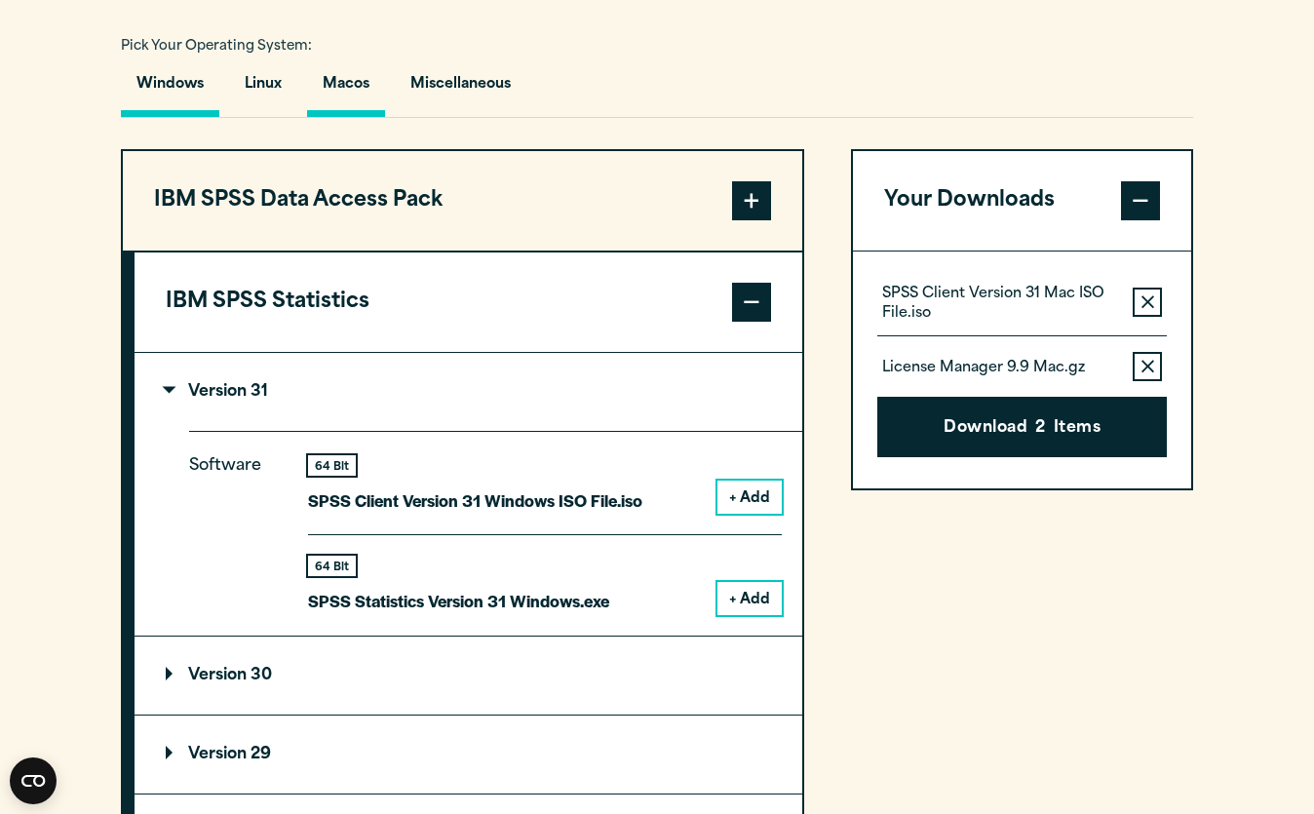
click at [342, 101] on button "Macos" at bounding box center [346, 89] width 78 height 56
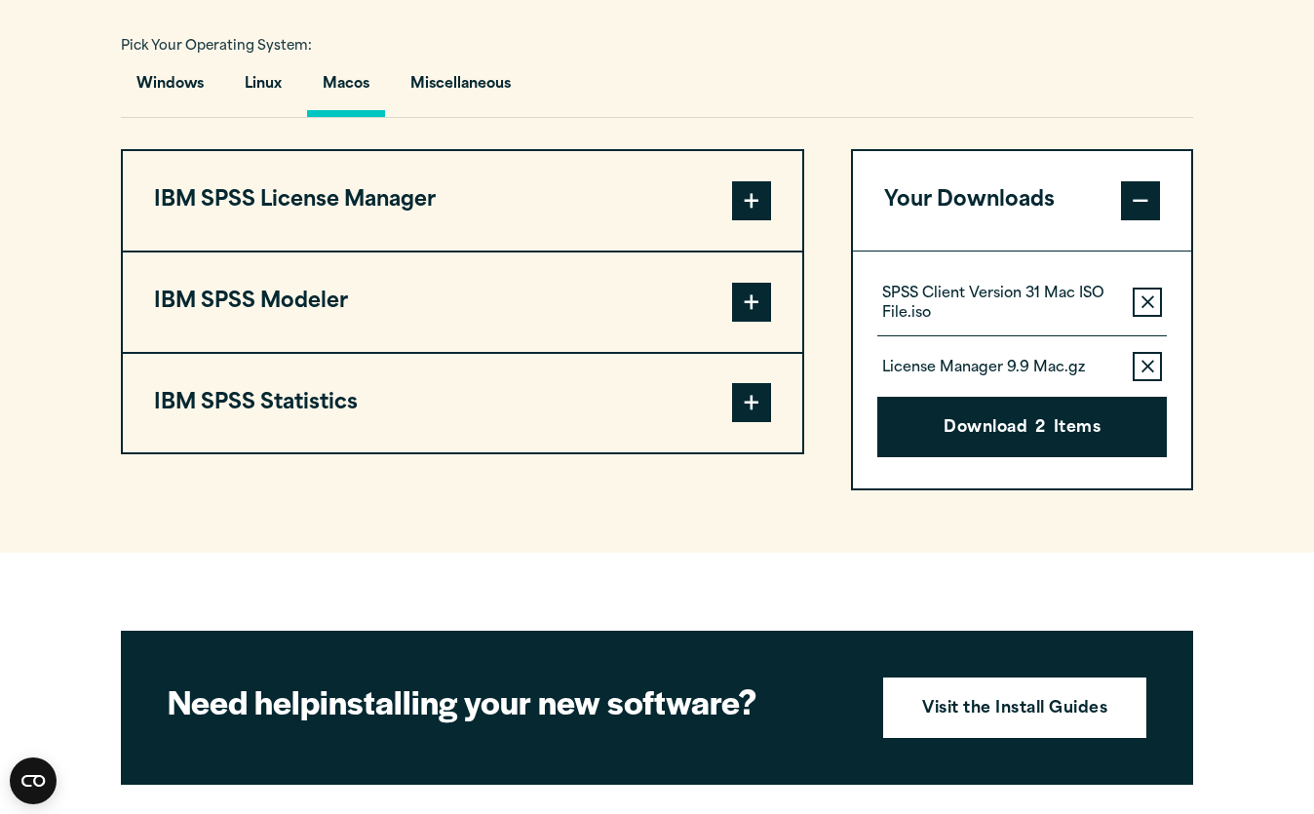
click at [665, 404] on button "IBM SPSS Statistics" at bounding box center [462, 403] width 679 height 99
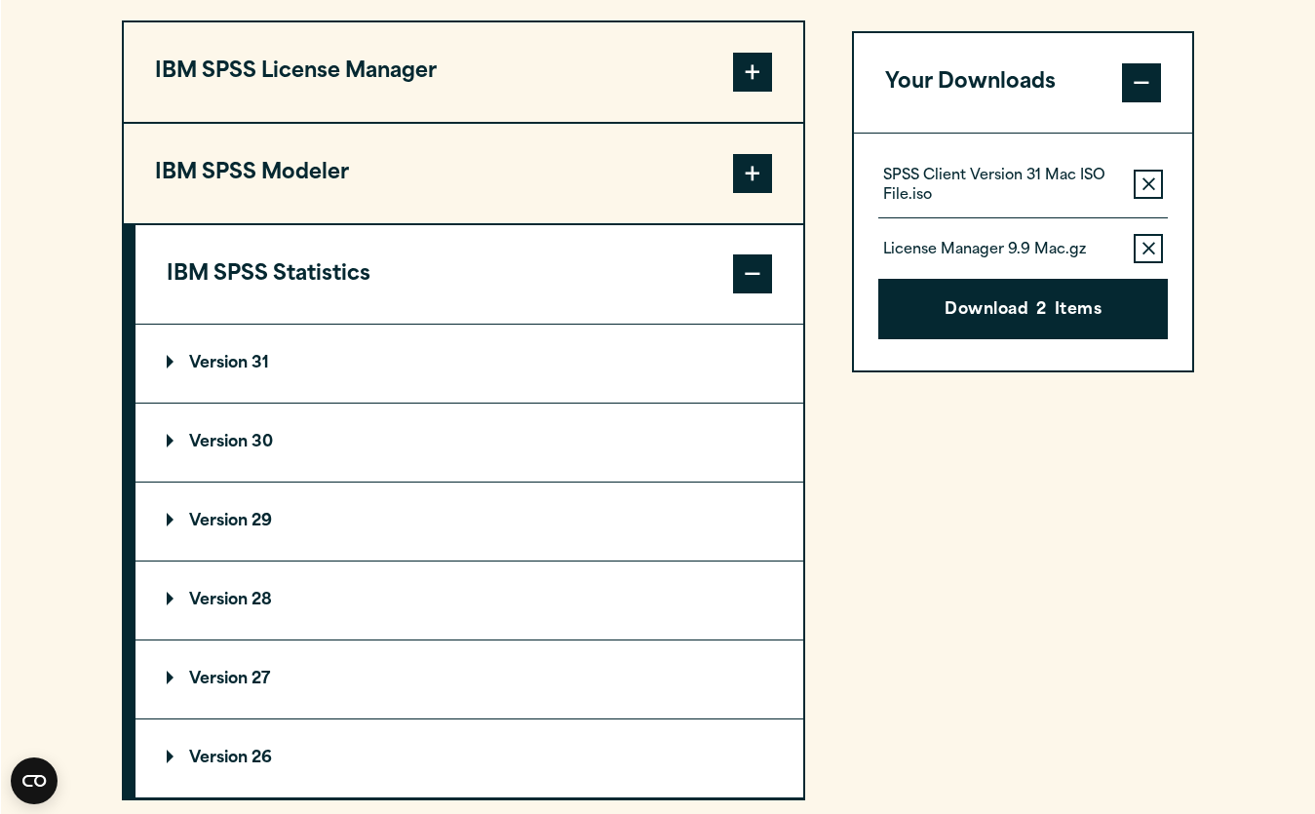
scroll to position [1567, 0]
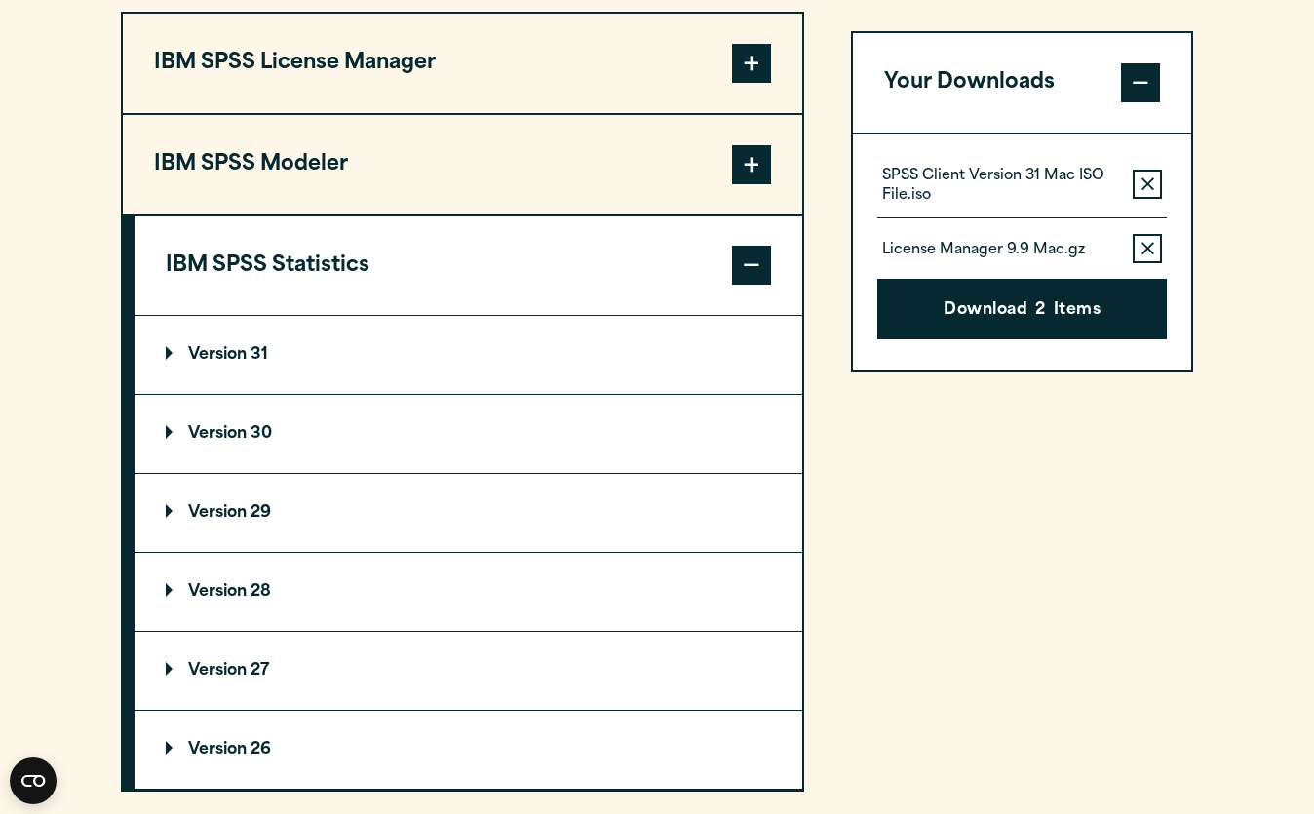
click at [389, 354] on summary "Version 31" at bounding box center [469, 355] width 668 height 78
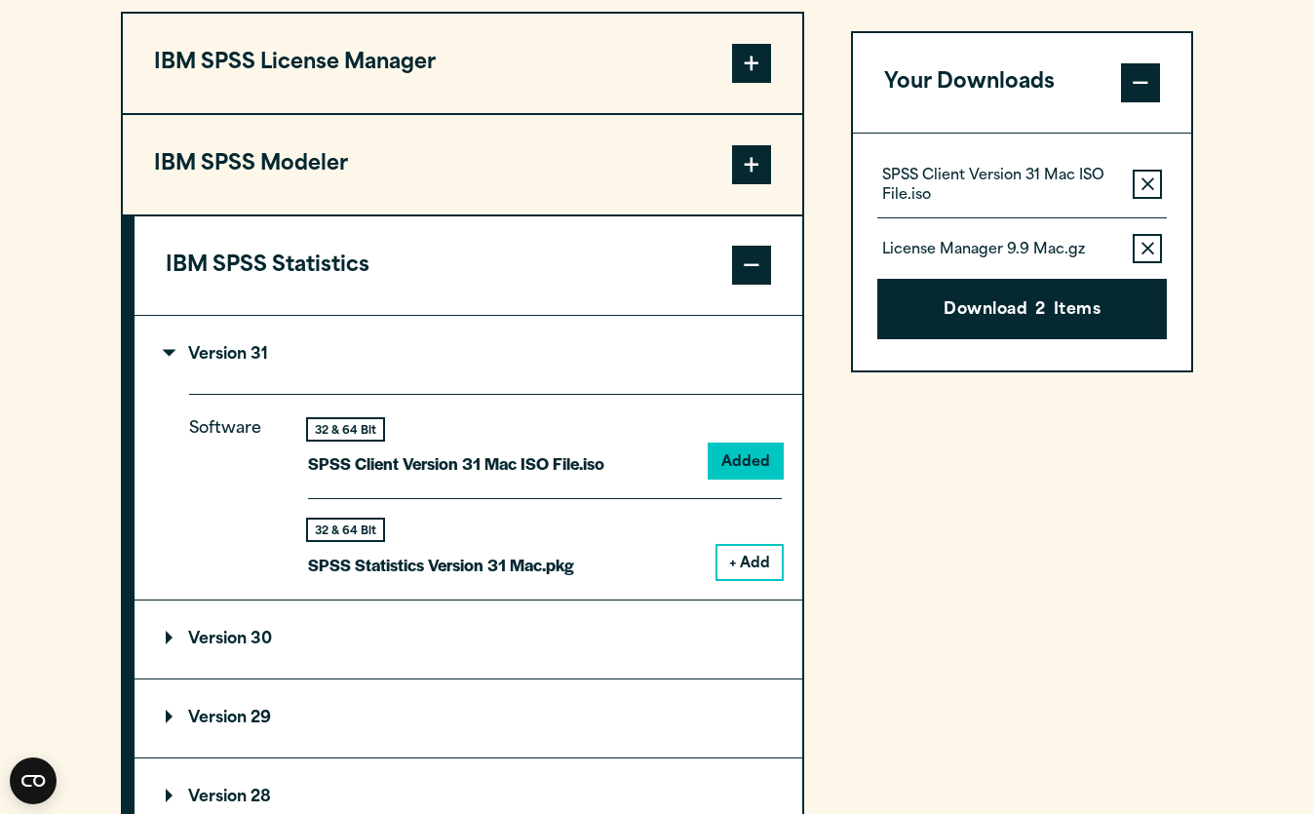
click at [748, 565] on button "+ Add" at bounding box center [749, 562] width 64 height 33
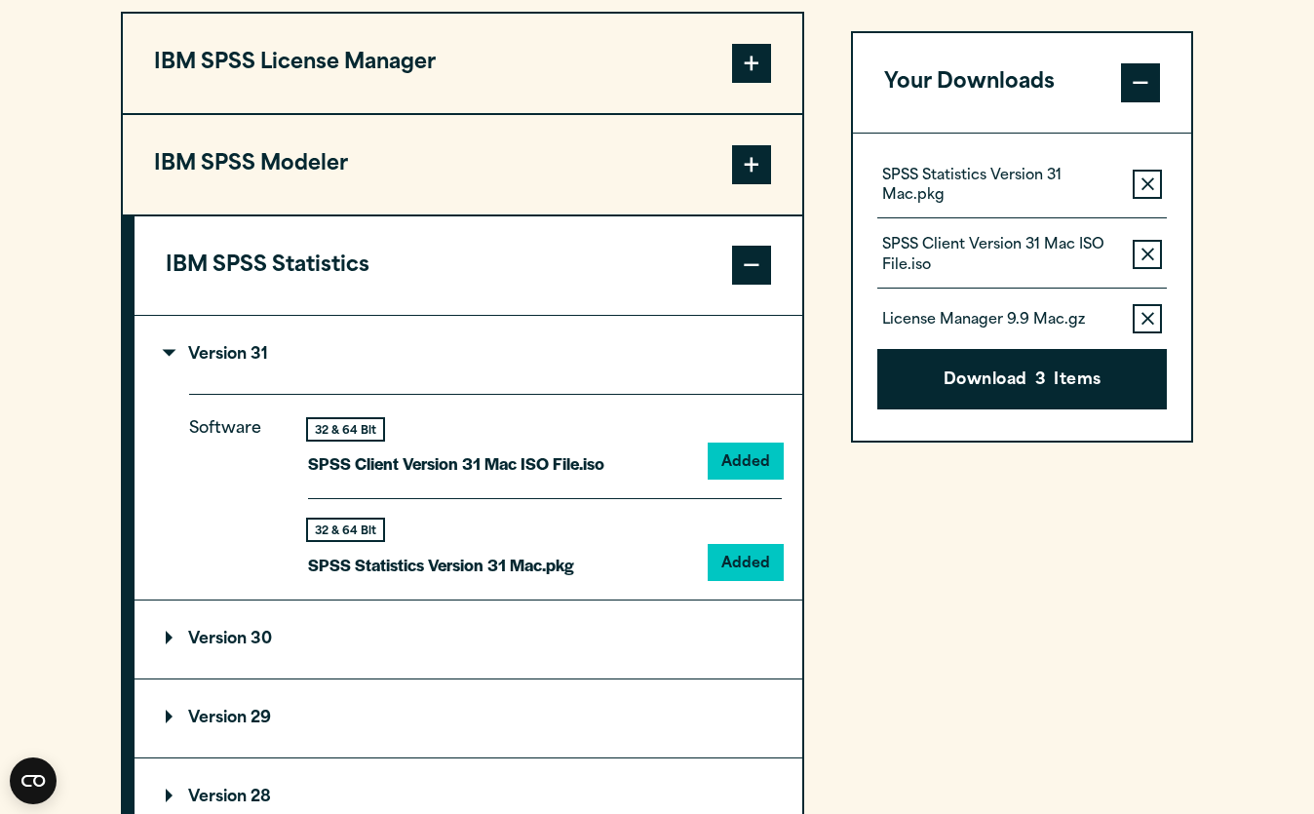
click at [1146, 317] on icon "button" at bounding box center [1147, 318] width 13 height 13
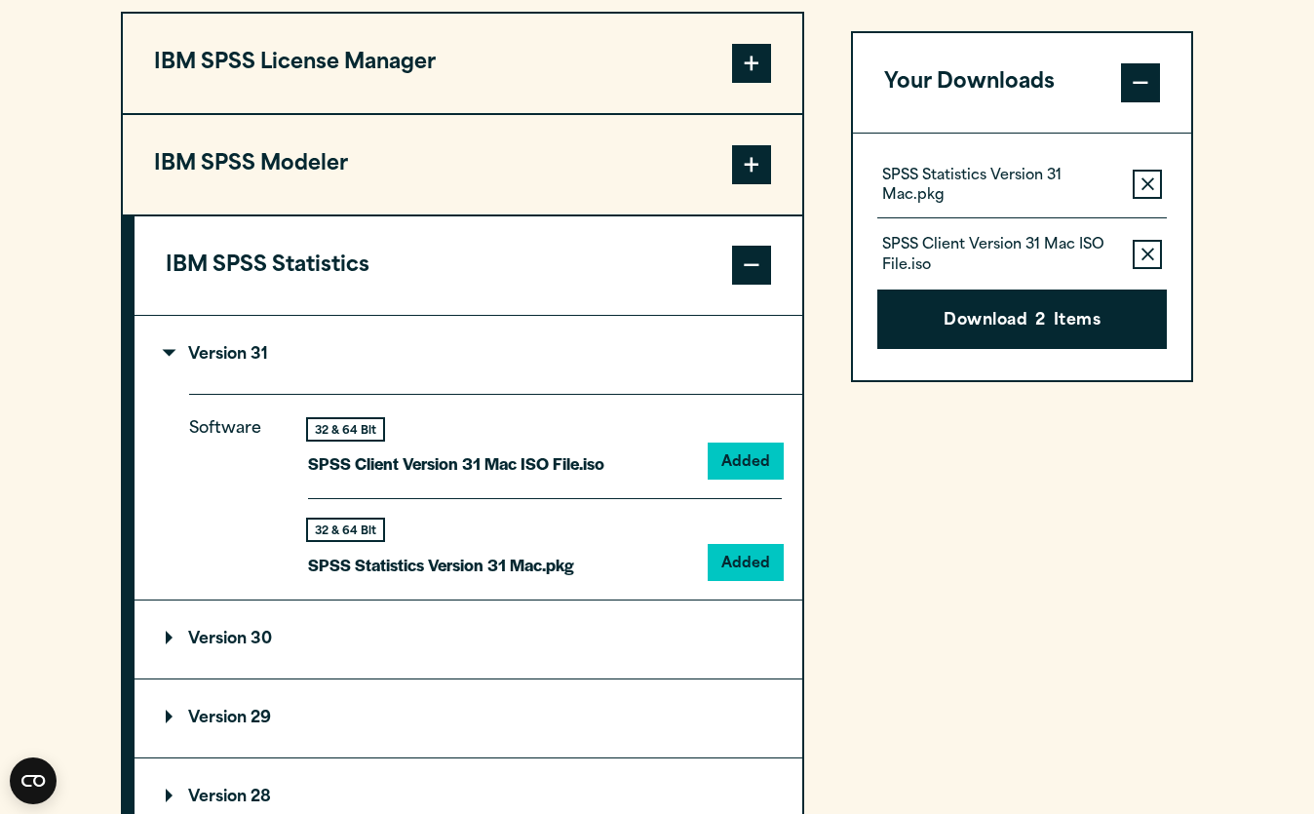
click at [1153, 245] on button "Remove this item from your software download list" at bounding box center [1147, 254] width 29 height 29
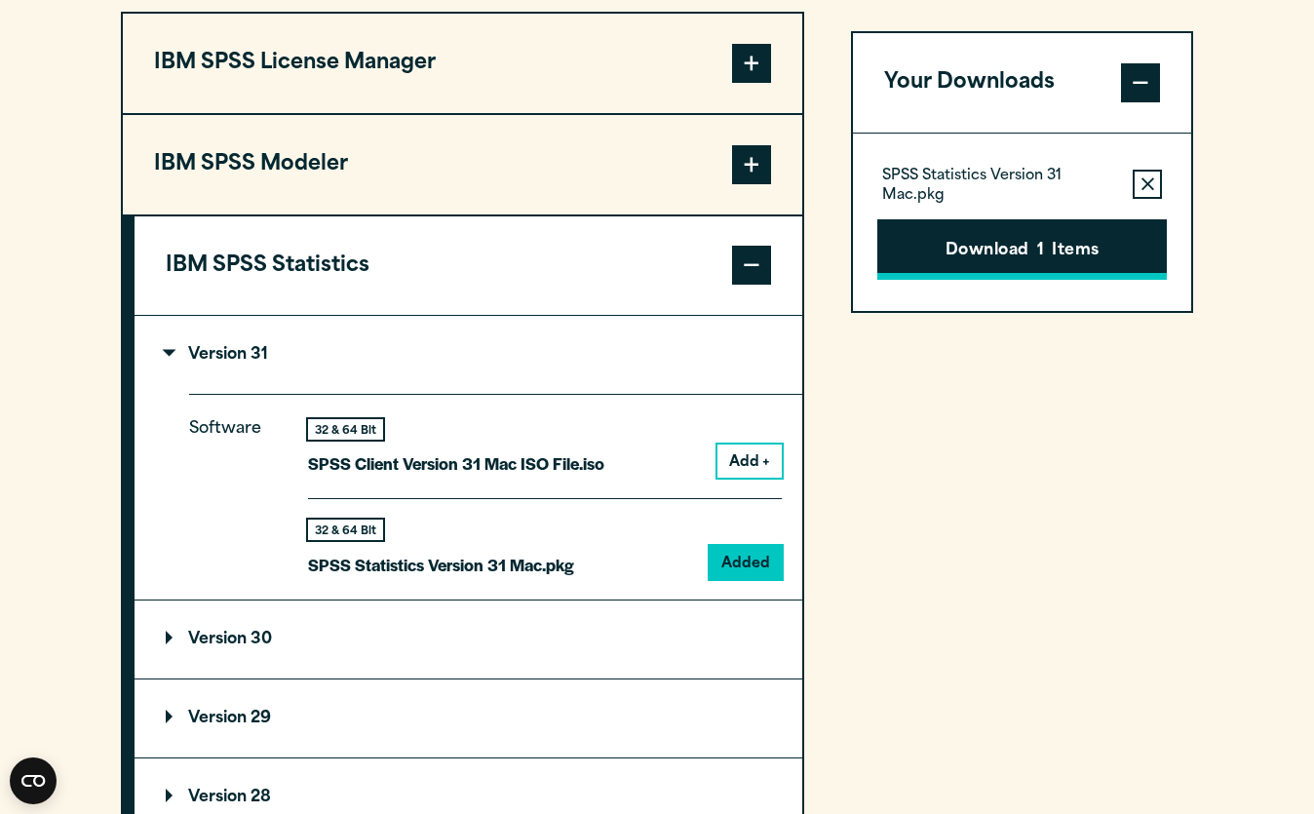
click at [1109, 251] on button "Download 1 Items" at bounding box center [1021, 249] width 289 height 60
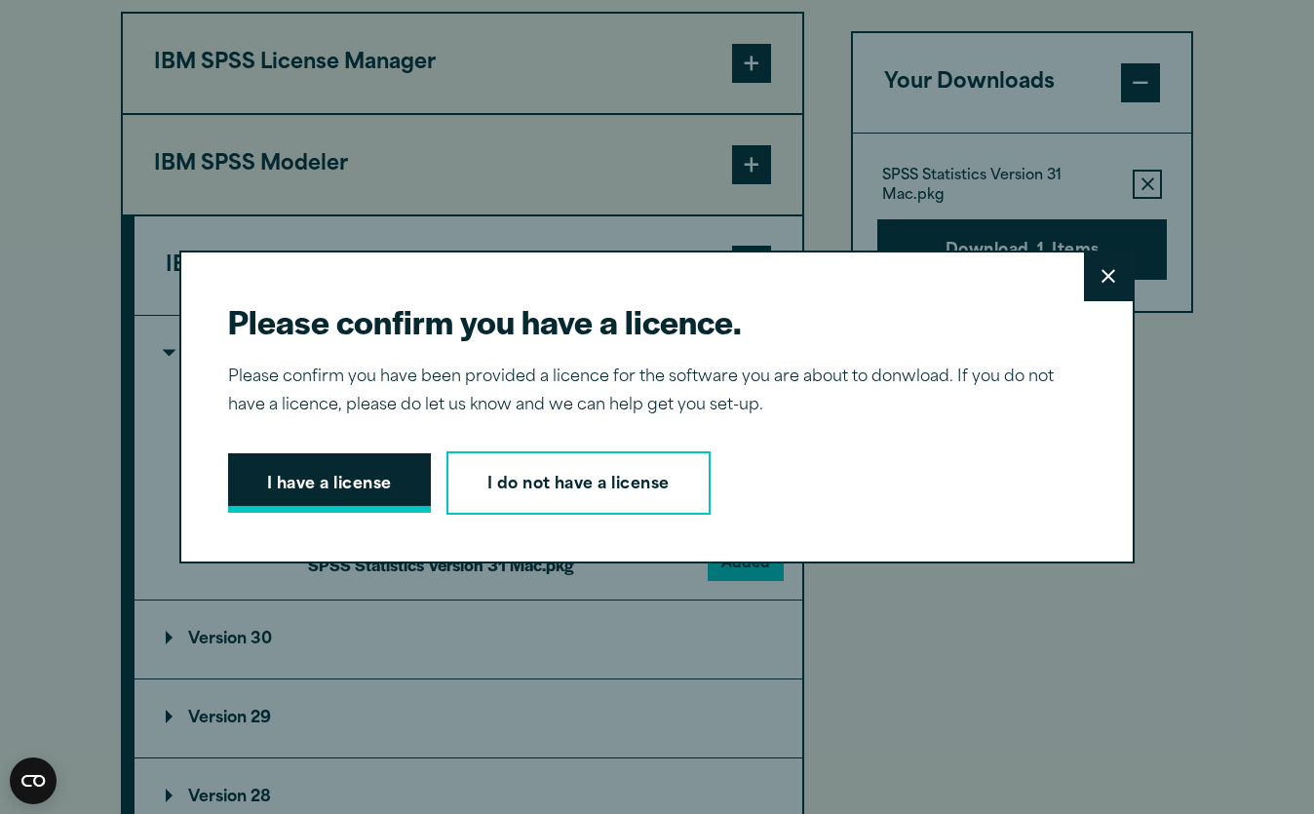
click at [383, 495] on button "I have a license" at bounding box center [329, 483] width 203 height 60
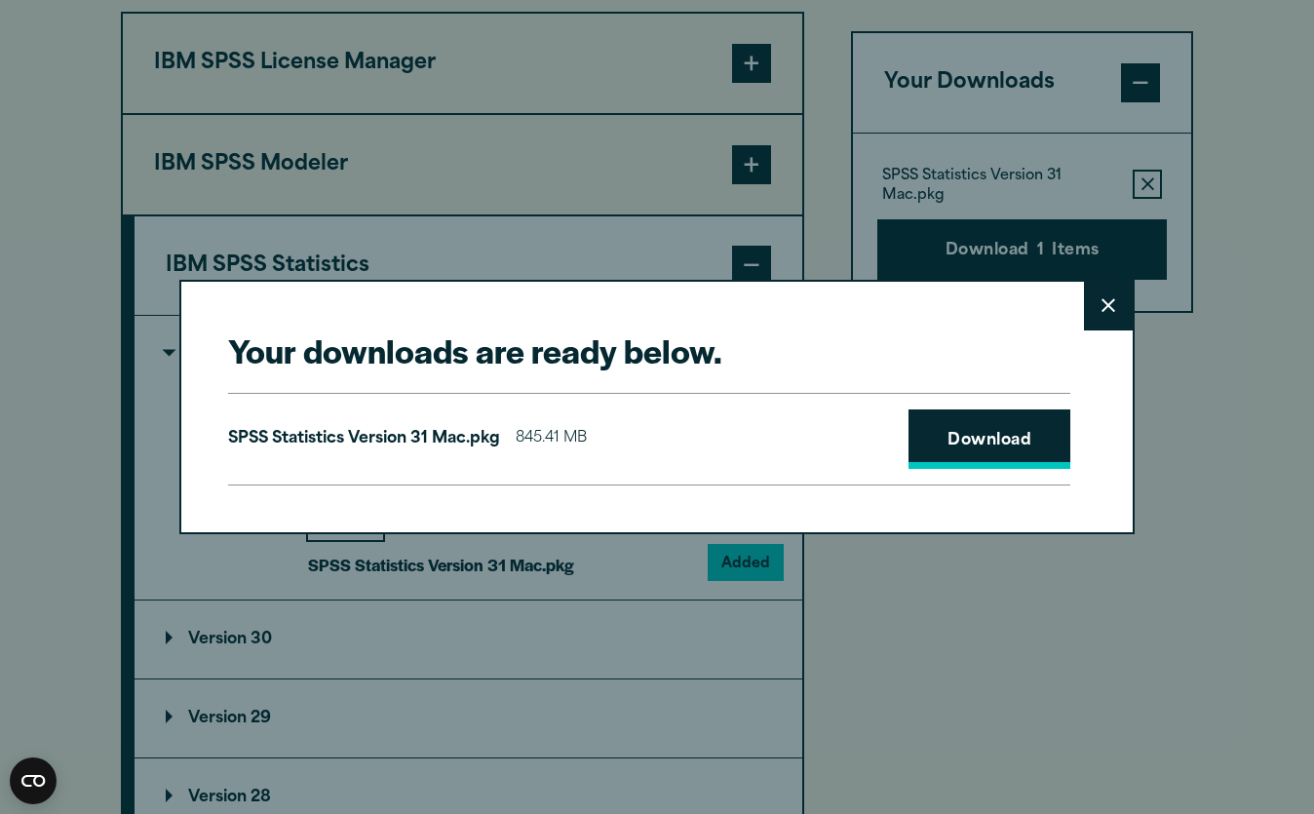
click at [953, 443] on link "Download" at bounding box center [989, 439] width 162 height 60
click at [956, 450] on link "Download" at bounding box center [989, 439] width 162 height 60
click at [1104, 307] on icon at bounding box center [1108, 305] width 14 height 15
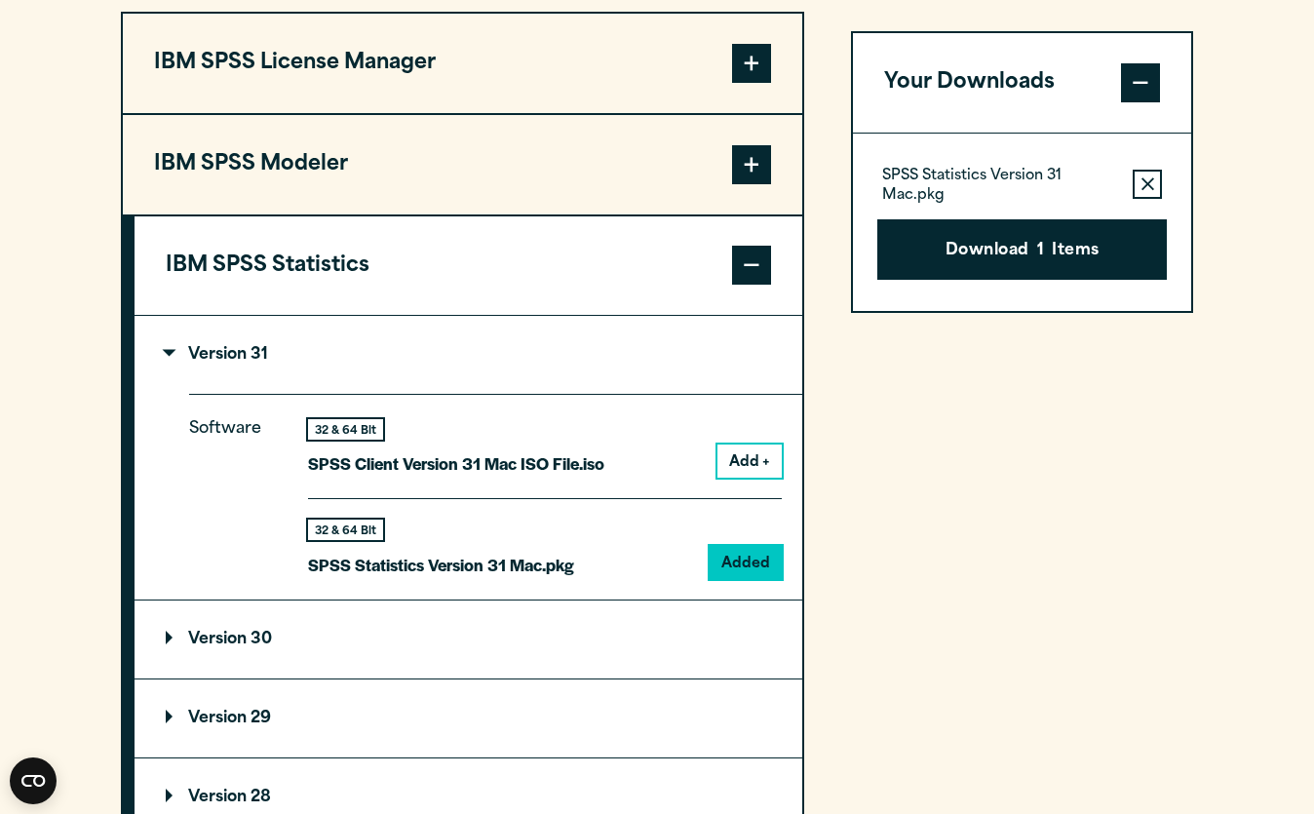
click at [394, 167] on button "IBM SPSS Modeler" at bounding box center [462, 164] width 679 height 99
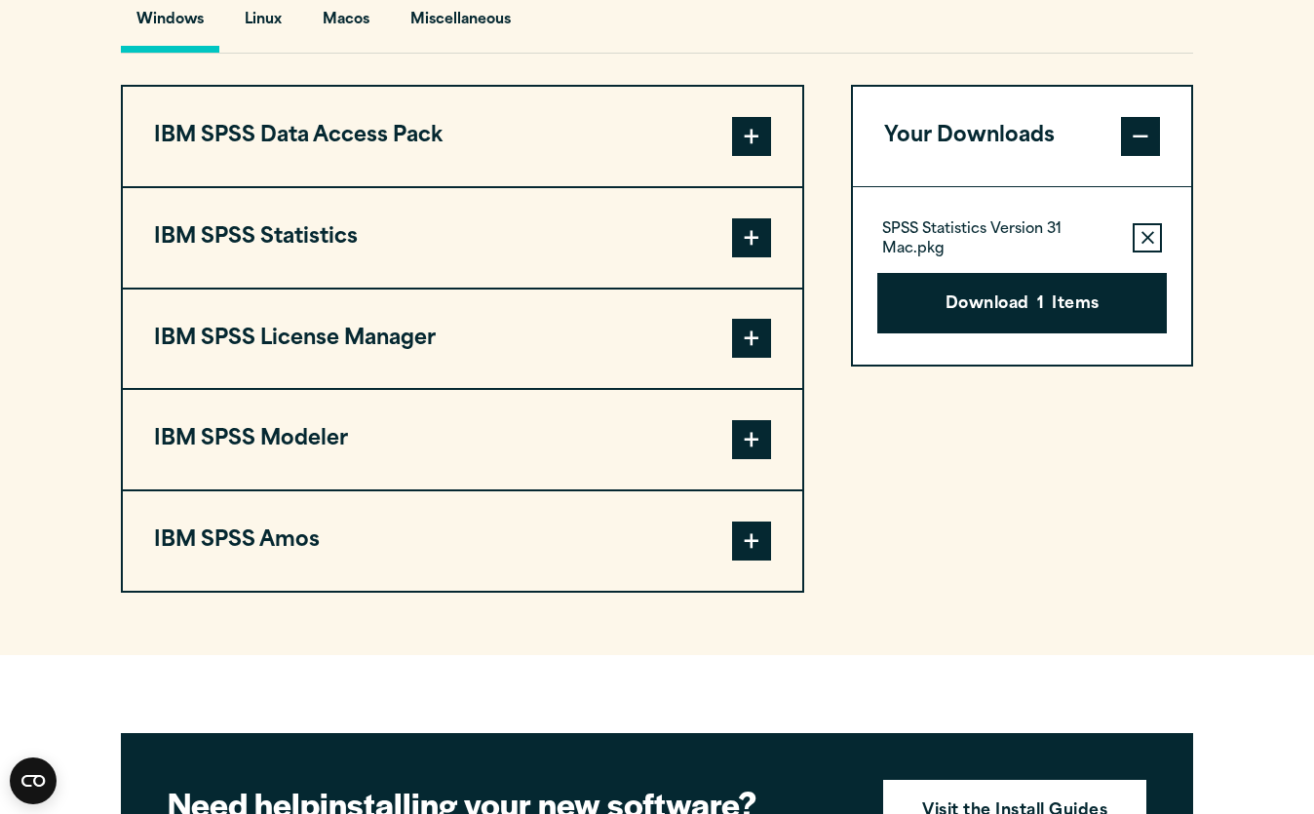
scroll to position [1503, 0]
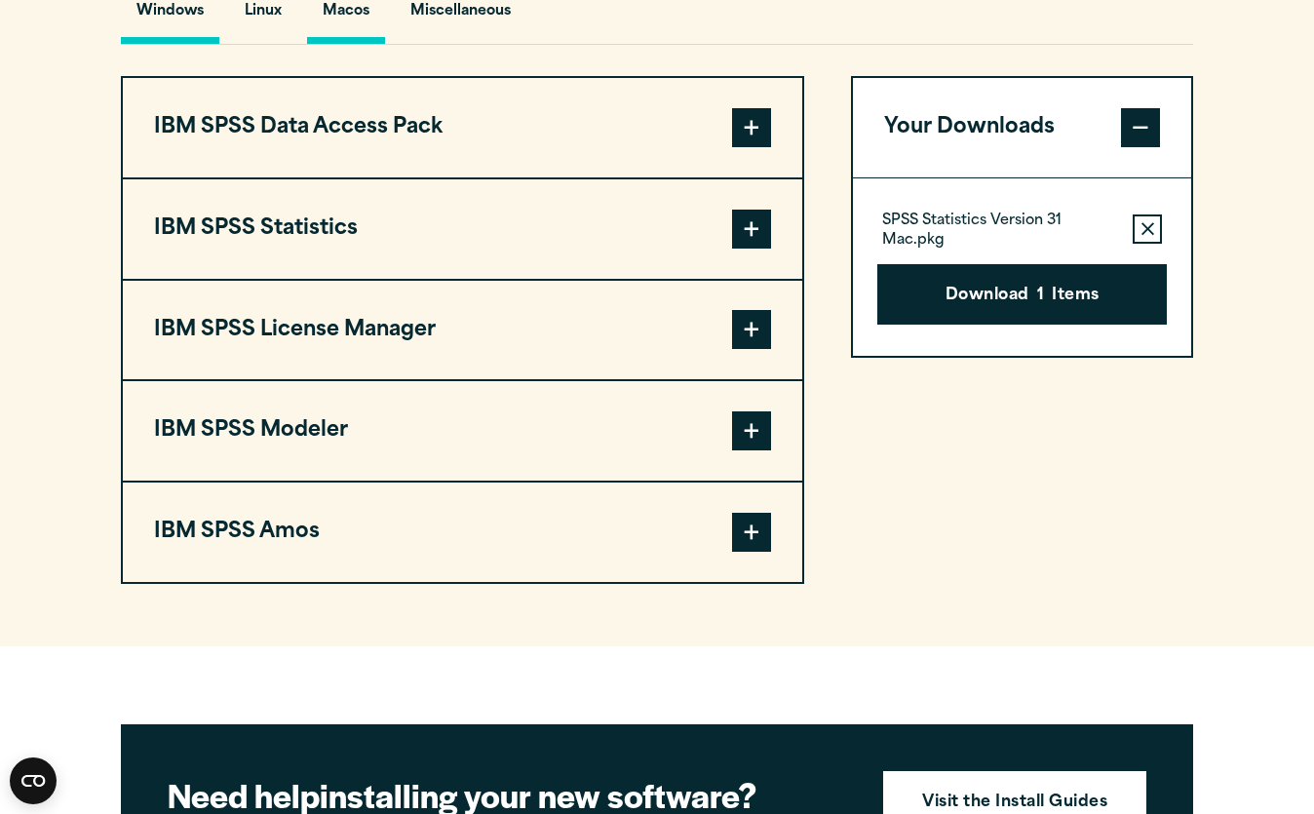
click at [370, 25] on button "Macos" at bounding box center [346, 16] width 78 height 56
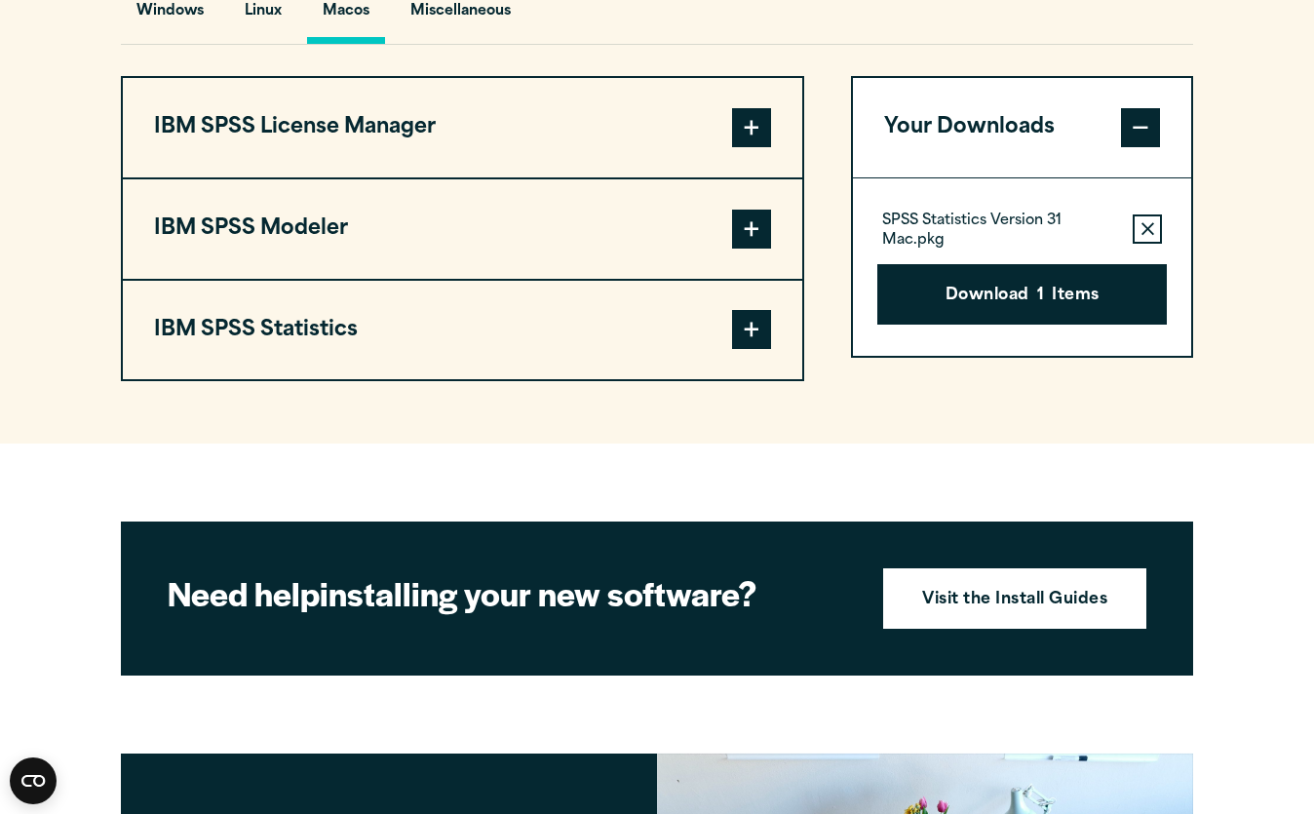
click at [744, 348] on span at bounding box center [751, 329] width 39 height 39
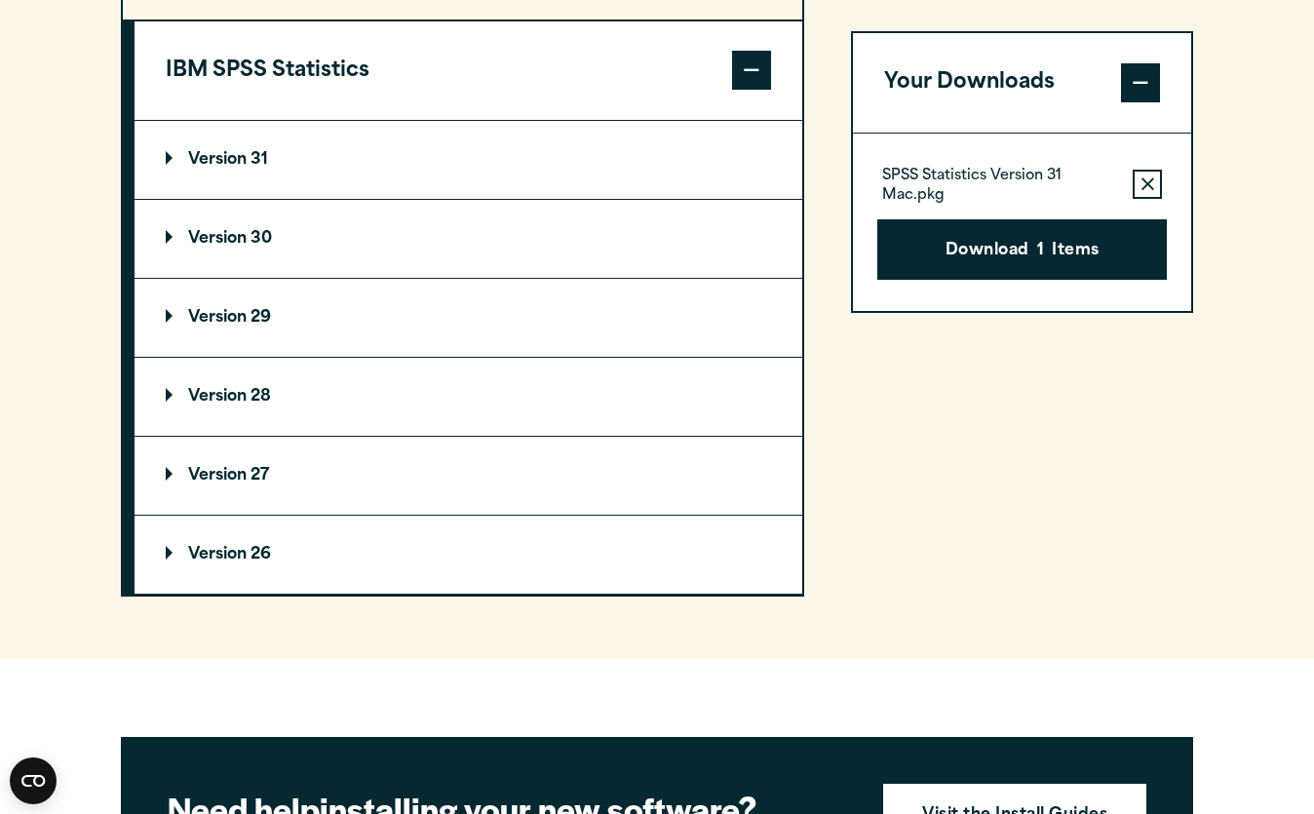
scroll to position [1915, 0]
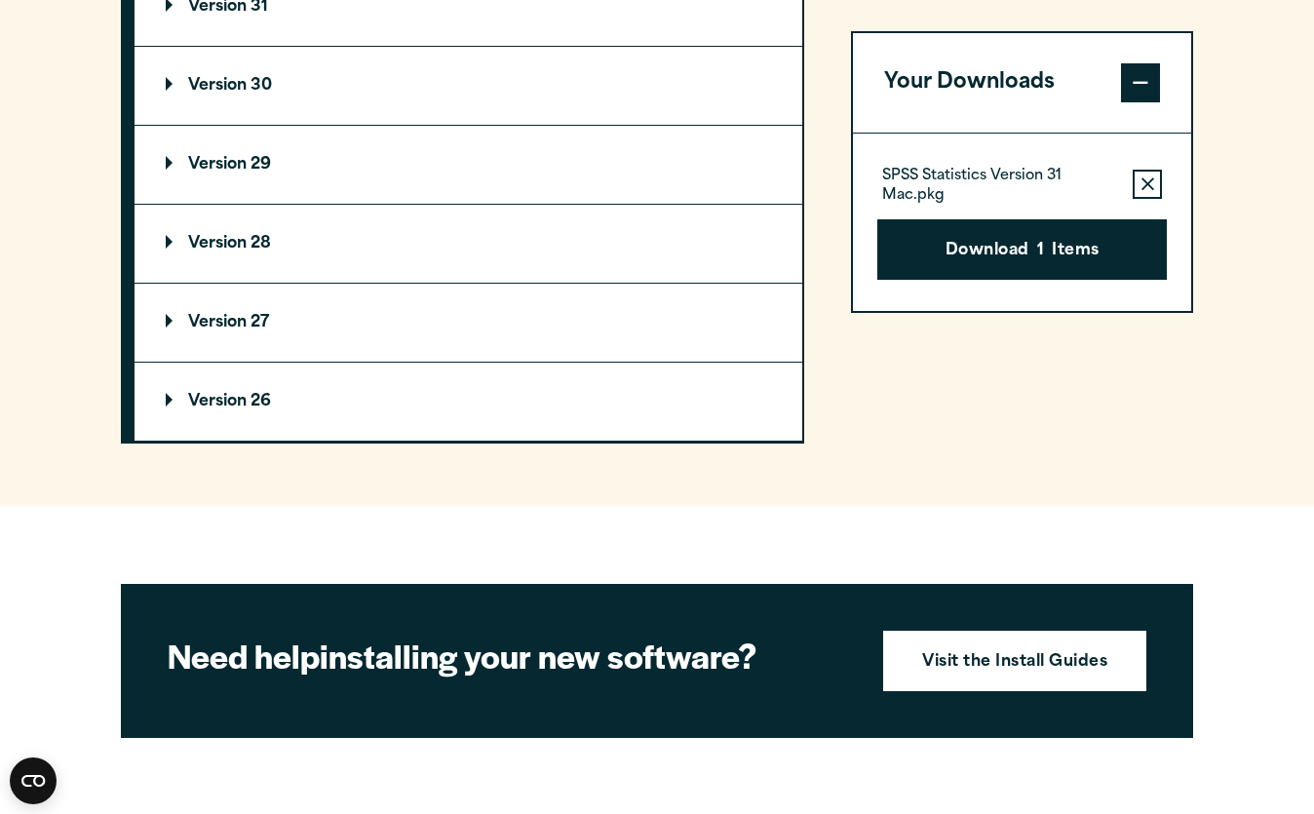
click at [422, 192] on summary "Version 29" at bounding box center [469, 165] width 668 height 78
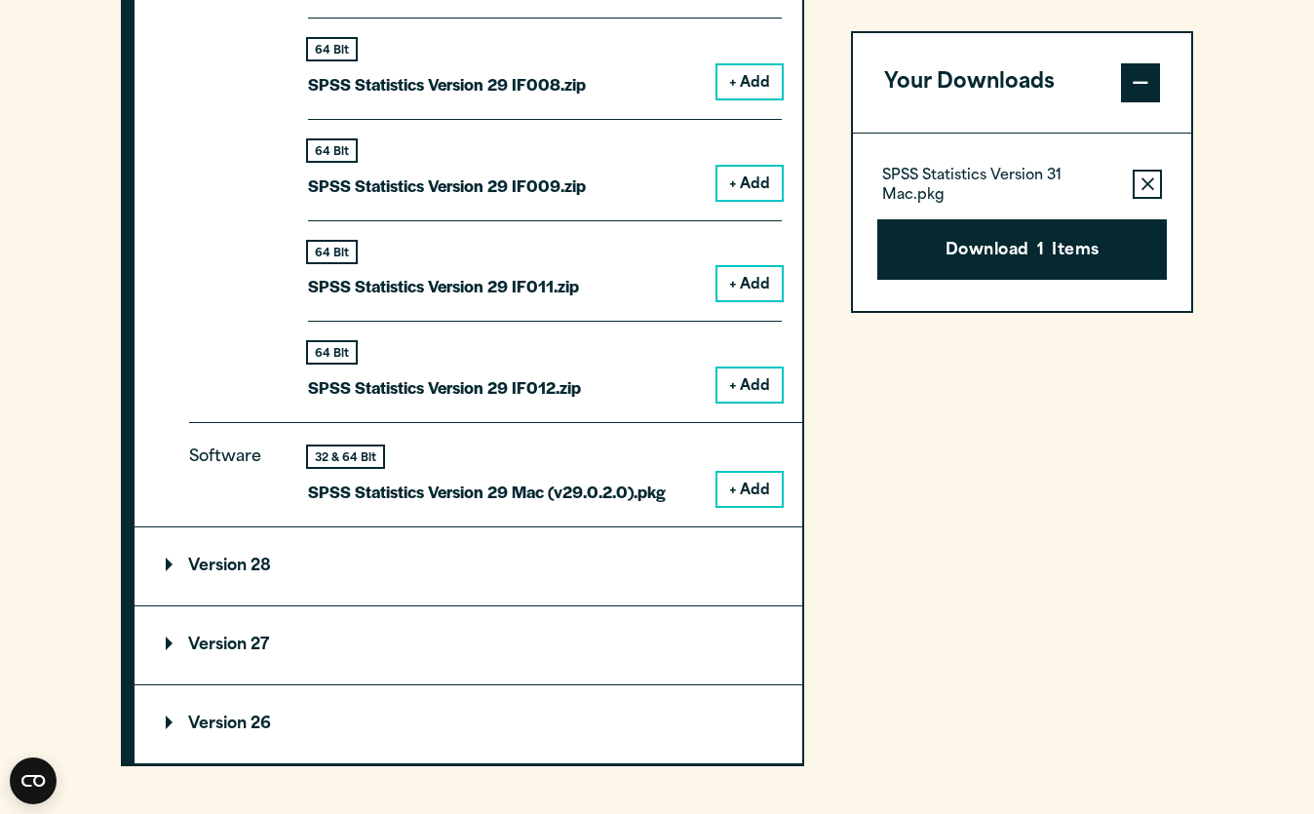
scroll to position [2610, 0]
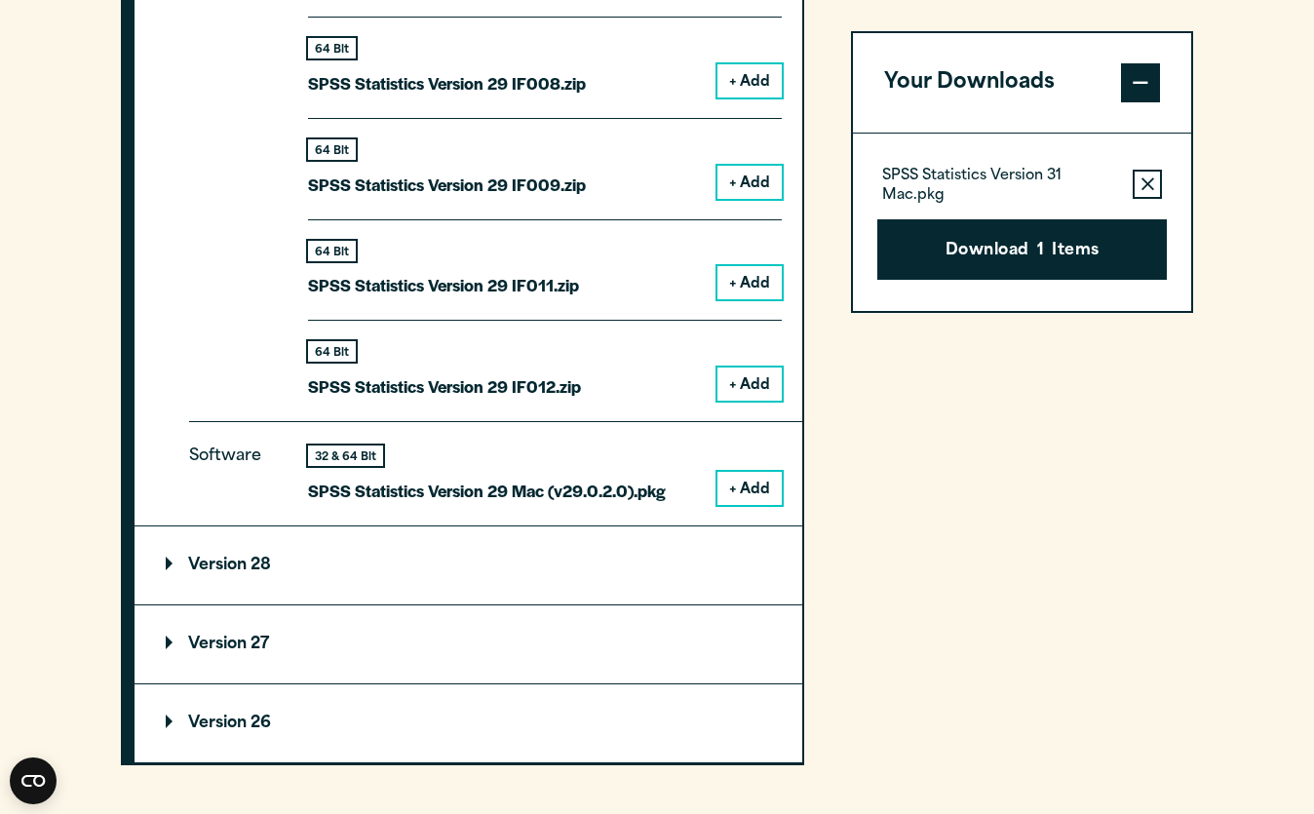
click at [751, 495] on button "+ Add" at bounding box center [749, 488] width 64 height 33
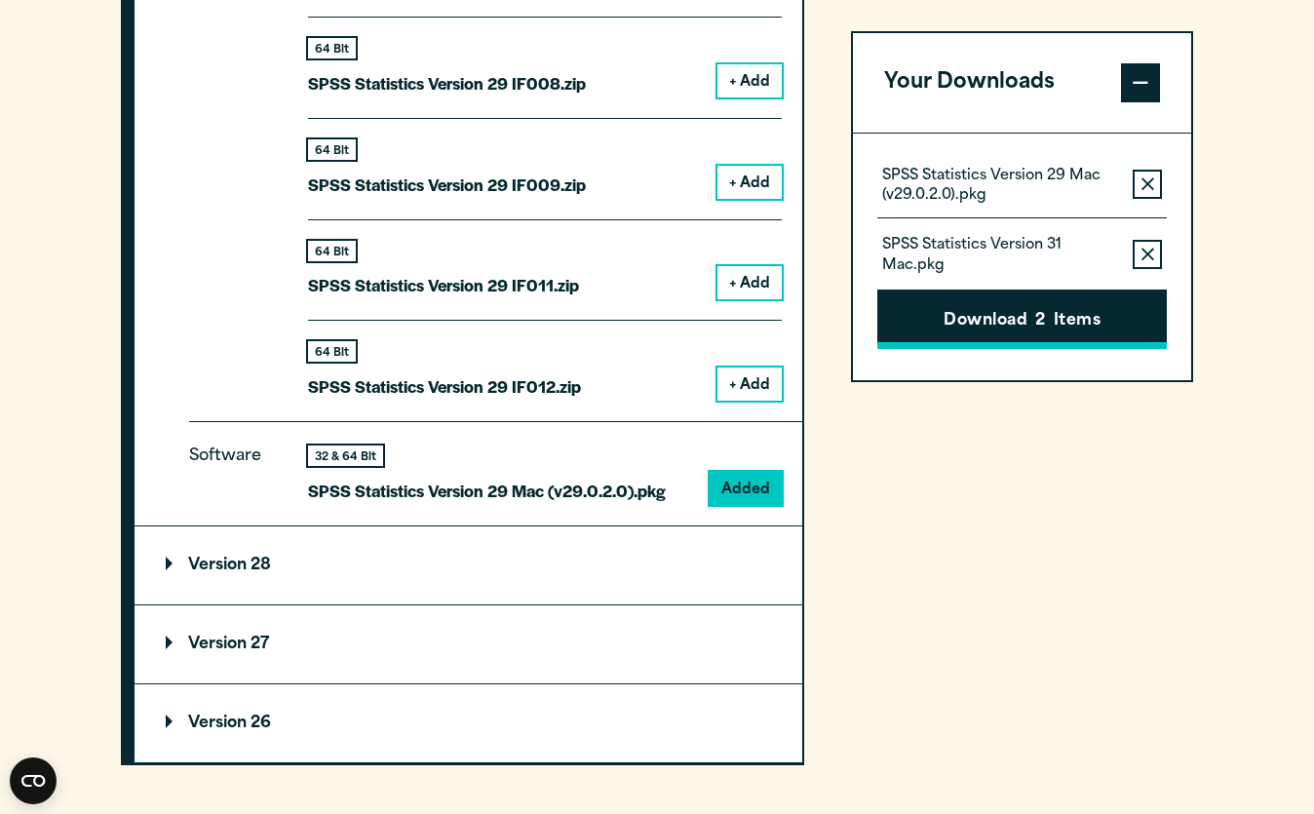
click at [1019, 321] on button "Download 2 Items" at bounding box center [1021, 319] width 289 height 60
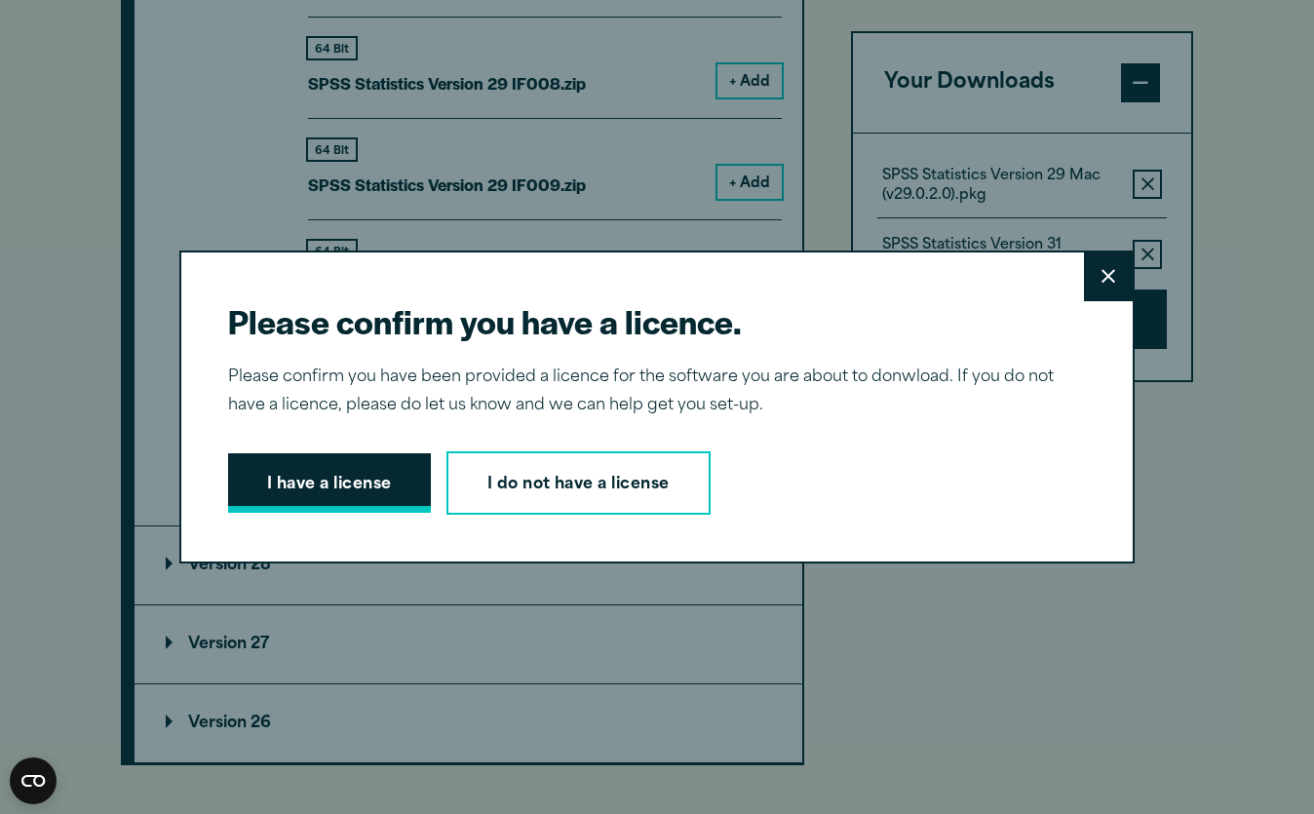
click at [338, 489] on button "I have a license" at bounding box center [329, 483] width 203 height 60
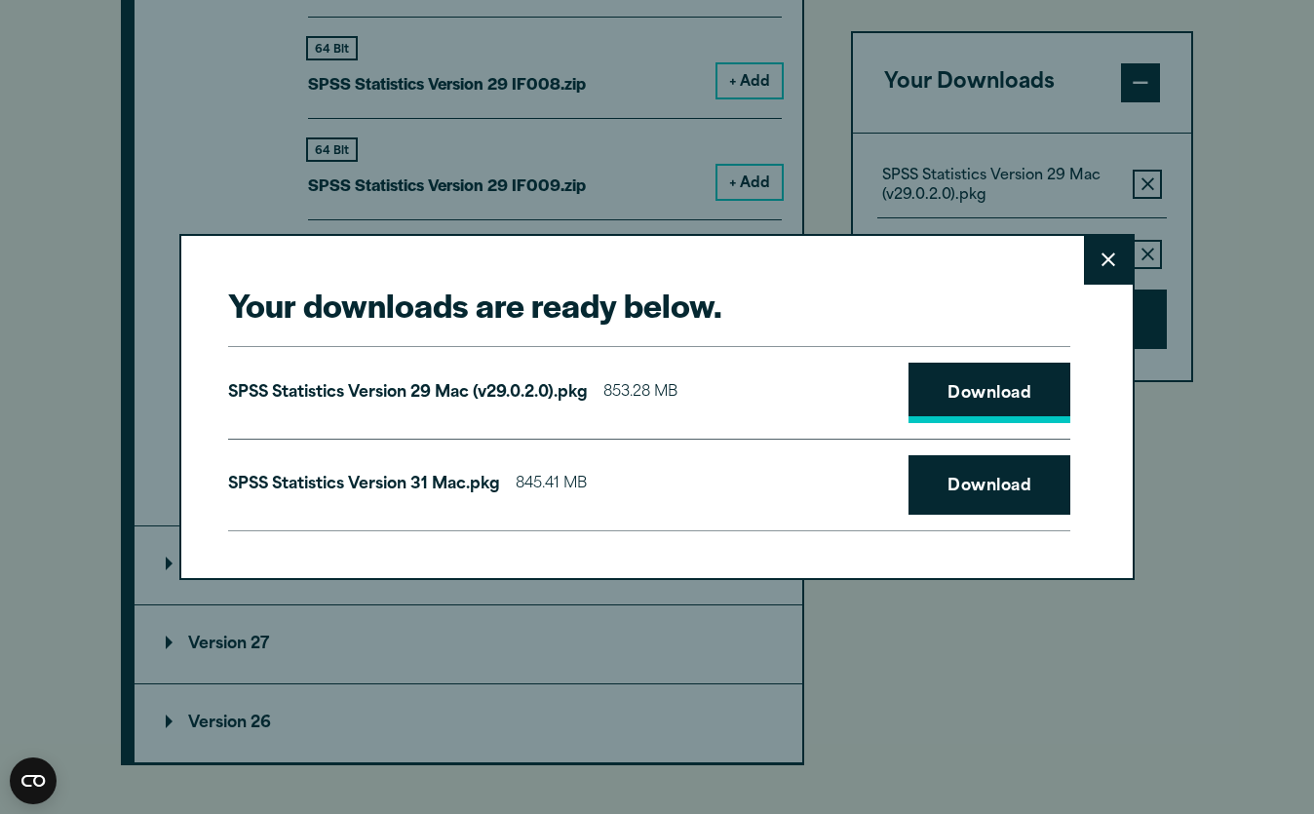
click at [984, 395] on link "Download" at bounding box center [989, 393] width 162 height 60
click at [1106, 271] on button "Close" at bounding box center [1108, 260] width 49 height 49
